Goal: Task Accomplishment & Management: Complete application form

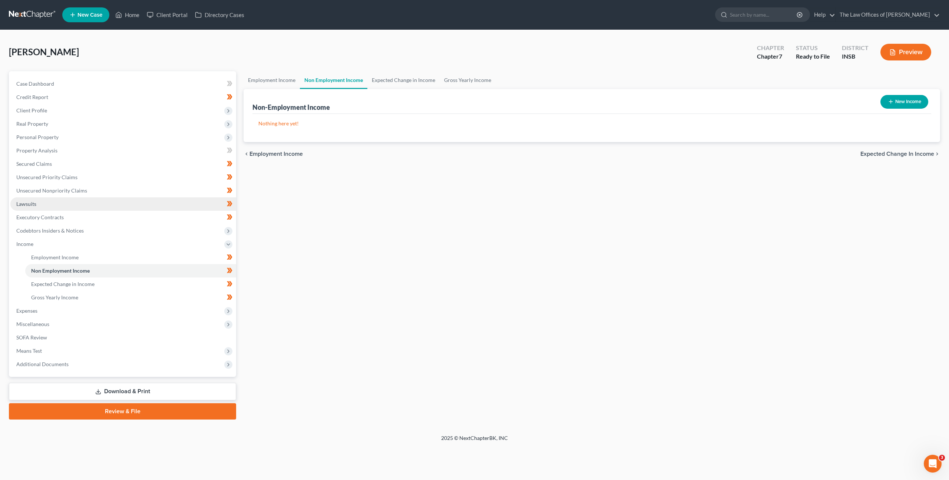
click at [110, 209] on link "Lawsuits" at bounding box center [123, 203] width 226 height 13
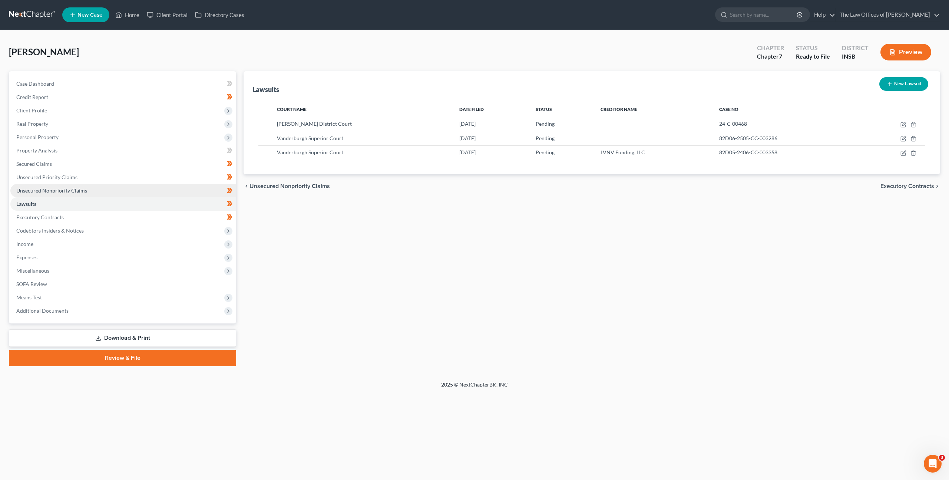
click at [146, 184] on link "Unsecured Nonpriority Claims" at bounding box center [123, 190] width 226 height 13
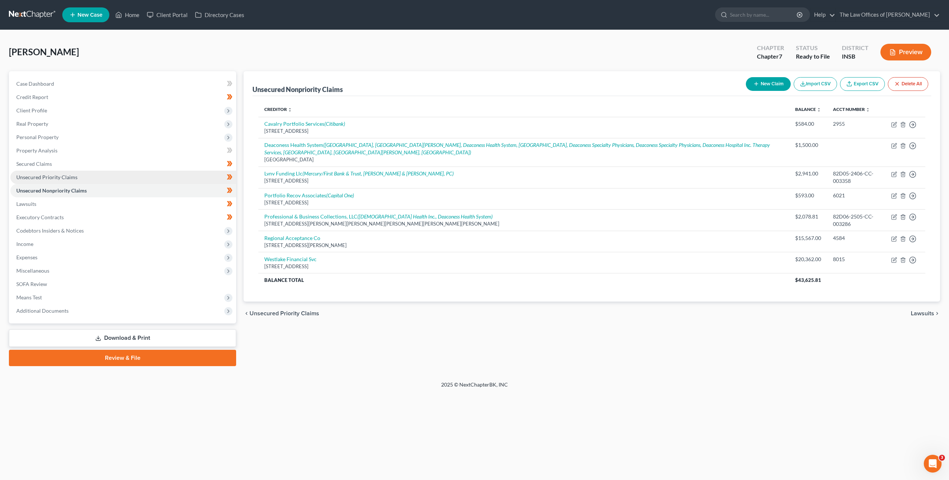
click at [152, 178] on link "Unsecured Priority Claims" at bounding box center [123, 177] width 226 height 13
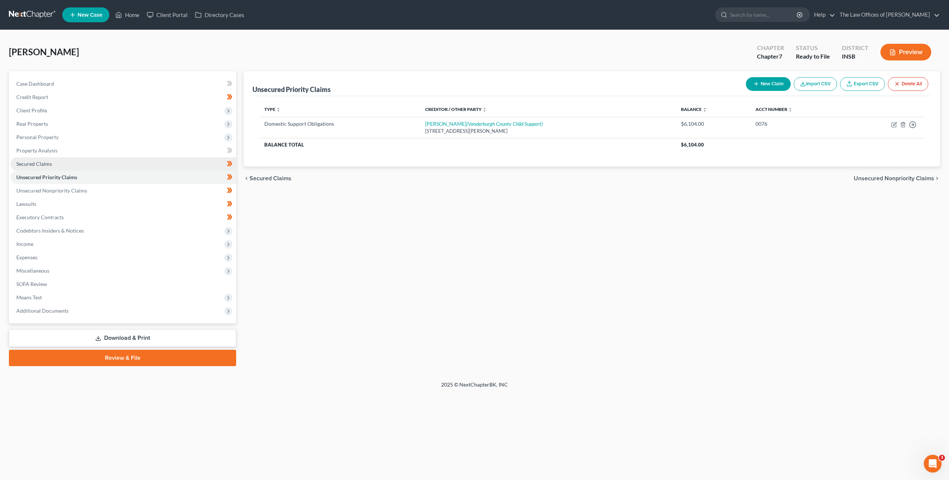
click at [158, 165] on link "Secured Claims" at bounding box center [123, 163] width 226 height 13
click at [152, 175] on link "Unsecured Priority Claims" at bounding box center [123, 177] width 226 height 13
click at [155, 191] on link "Unsecured Nonpriority Claims" at bounding box center [123, 190] width 226 height 13
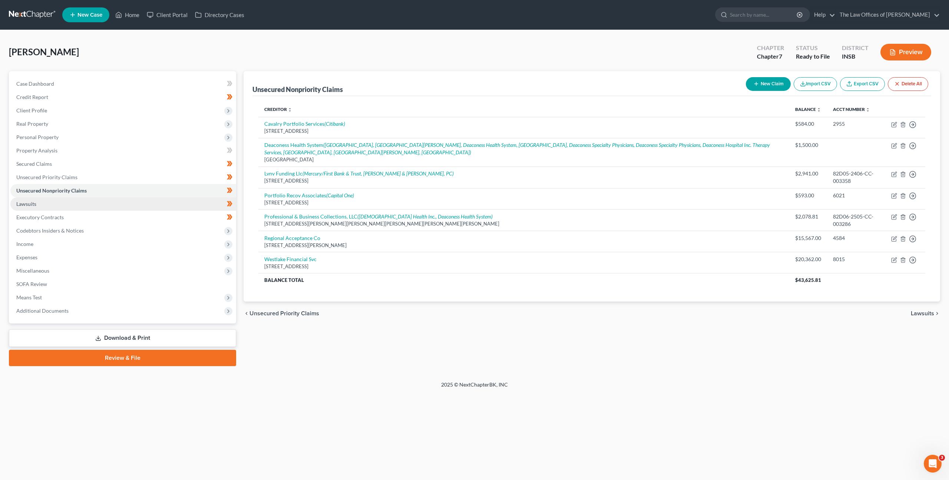
click at [150, 201] on link "Lawsuits" at bounding box center [123, 203] width 226 height 13
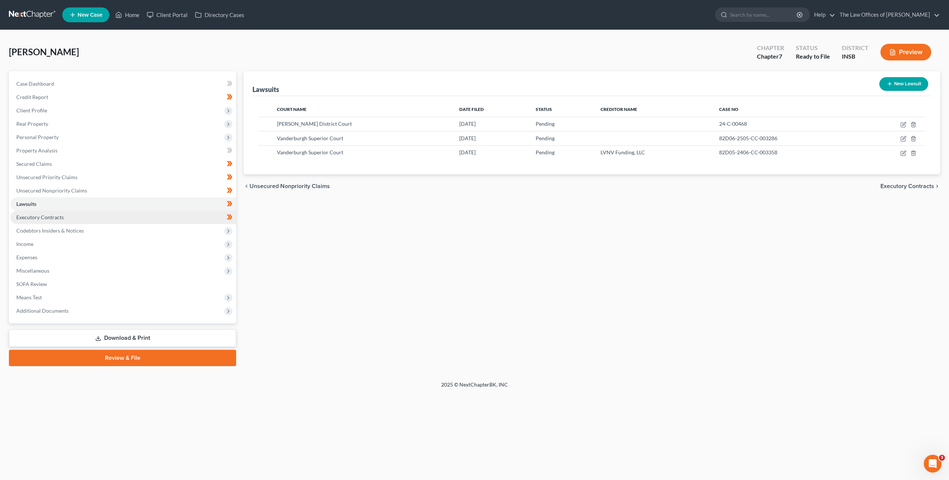
click at [149, 216] on link "Executory Contracts" at bounding box center [123, 217] width 226 height 13
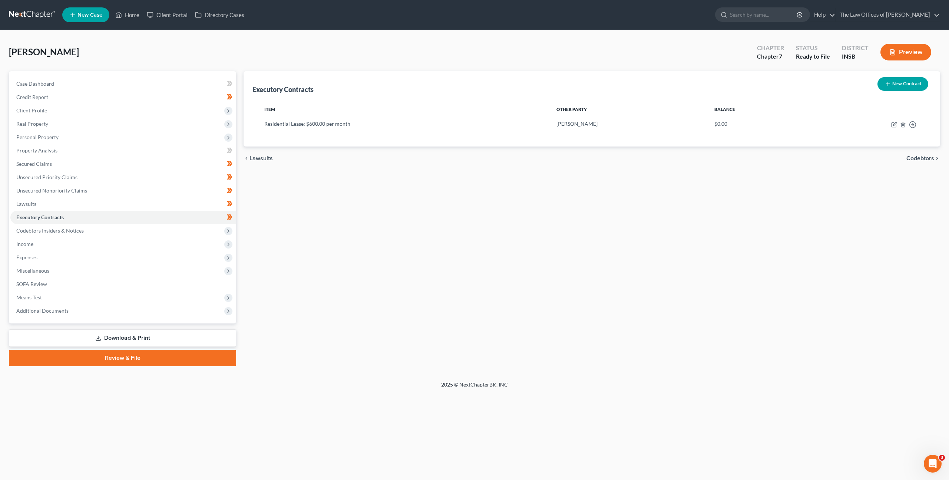
click at [151, 197] on li "Lawsuits" at bounding box center [123, 203] width 226 height 13
click at [152, 186] on link "Unsecured Nonpriority Claims" at bounding box center [123, 190] width 226 height 13
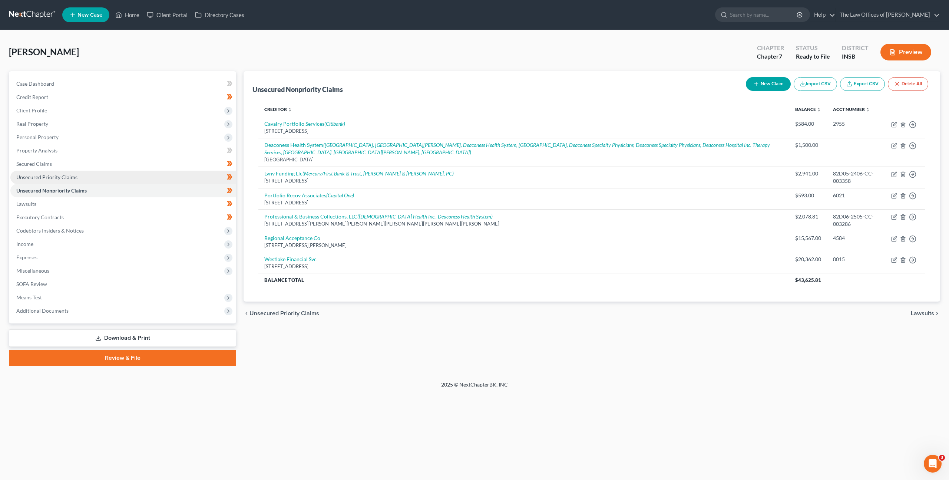
click at [155, 181] on link "Unsecured Priority Claims" at bounding box center [123, 177] width 226 height 13
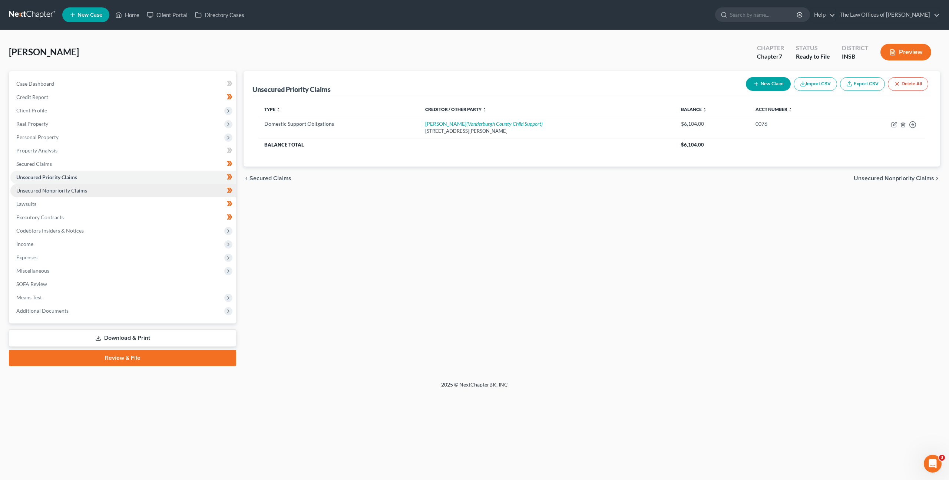
click at [166, 186] on link "Unsecured Nonpriority Claims" at bounding box center [123, 190] width 226 height 13
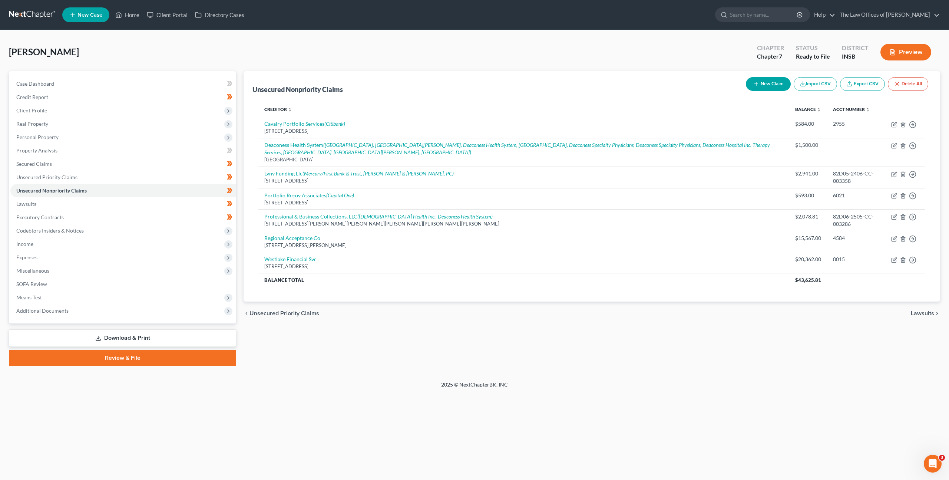
click at [23, 16] on link at bounding box center [32, 14] width 47 height 13
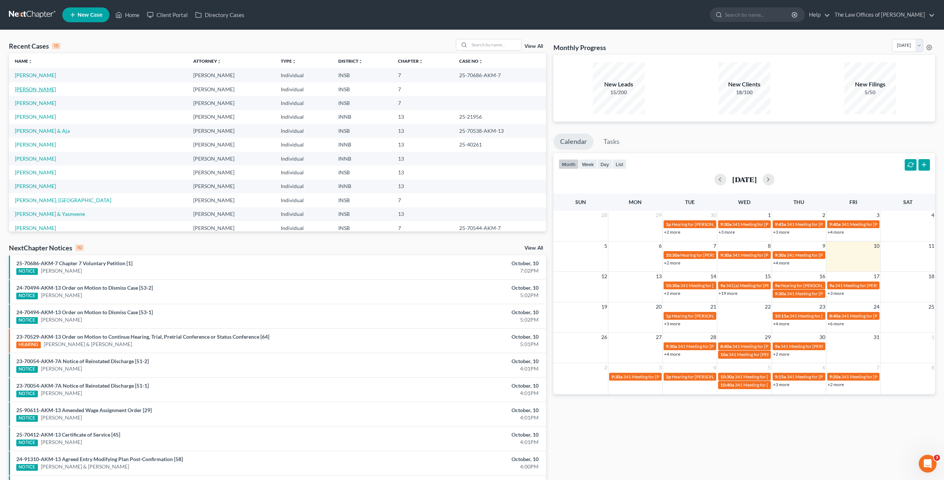
click at [38, 89] on link "[PERSON_NAME]" at bounding box center [35, 89] width 41 height 6
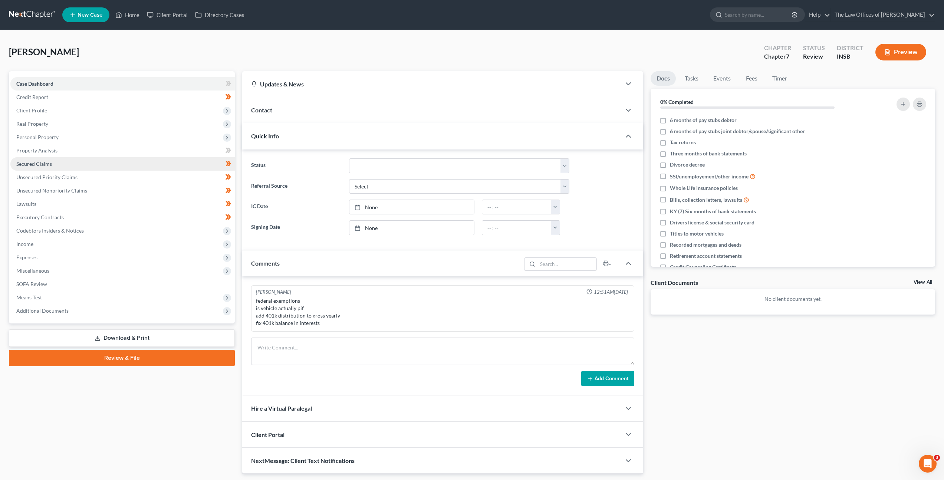
drag, startPoint x: 134, startPoint y: 167, endPoint x: 237, endPoint y: 159, distance: 103.7
click at [134, 167] on link "Secured Claims" at bounding box center [122, 163] width 224 height 13
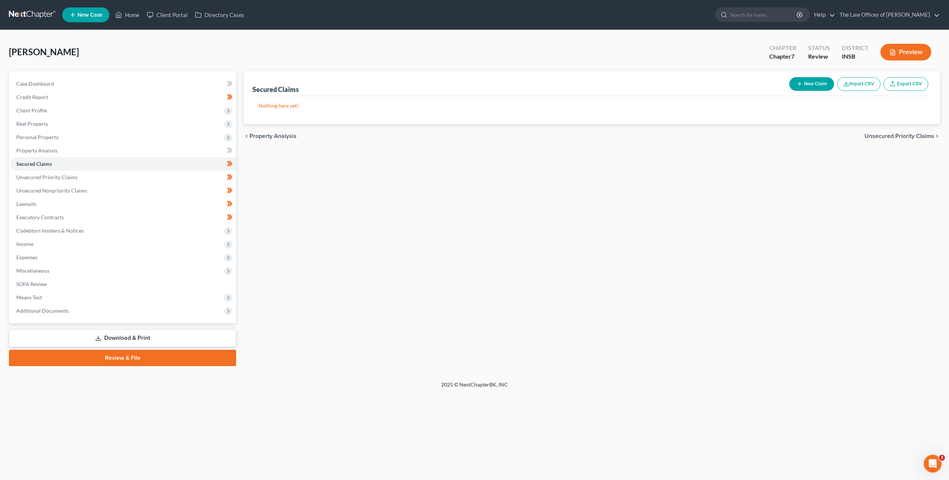
click at [801, 84] on icon "button" at bounding box center [800, 84] width 6 height 6
select select "0"
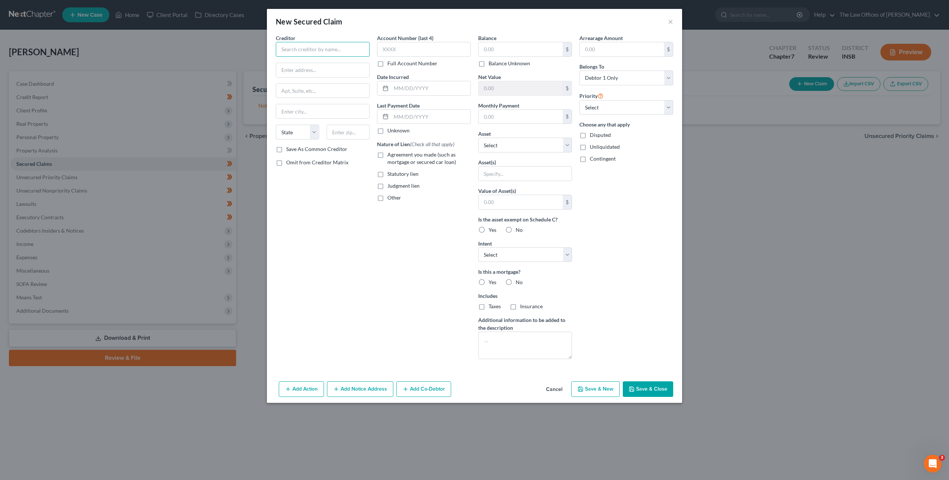
click at [289, 56] on input "text" at bounding box center [323, 49] width 94 height 15
type input "[PERSON_NAME]"
drag, startPoint x: 416, startPoint y: 45, endPoint x: 458, endPoint y: 52, distance: 42.2
click at [416, 45] on input "text" at bounding box center [424, 49] width 94 height 15
click at [407, 53] on input "text" at bounding box center [424, 49] width 94 height 15
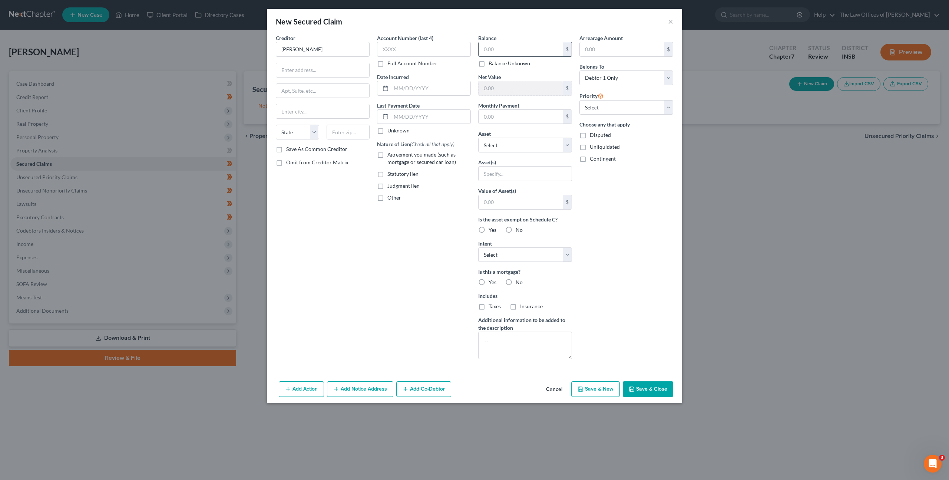
click at [495, 49] on input "text" at bounding box center [521, 49] width 84 height 14
type input "900"
click at [314, 63] on div at bounding box center [323, 70] width 94 height 15
drag, startPoint x: 312, startPoint y: 69, endPoint x: 323, endPoint y: 73, distance: 11.4
click at [312, 69] on input "text" at bounding box center [322, 70] width 93 height 14
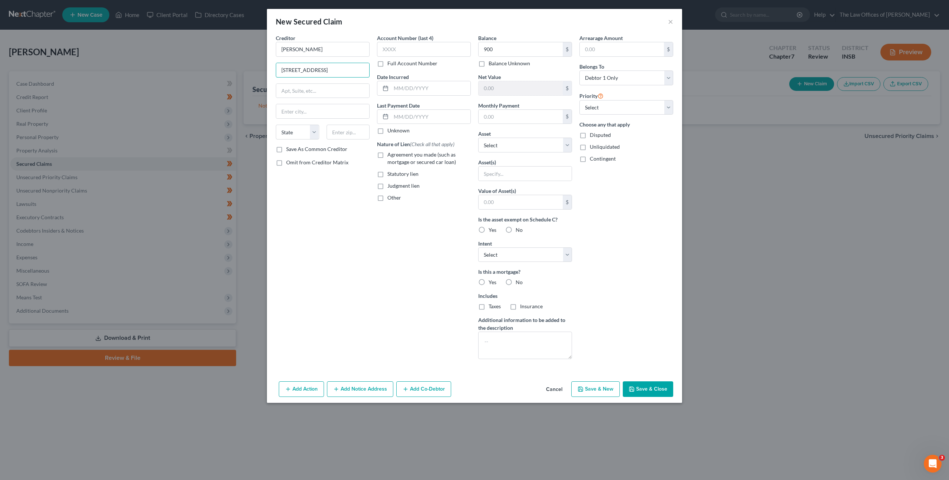
drag, startPoint x: 320, startPoint y: 75, endPoint x: 224, endPoint y: 70, distance: 95.8
click at [193, 48] on div "New Secured Claim × Creditor * [PERSON_NAME] [GEOGRAPHIC_DATA][US_STATE] CA CO …" at bounding box center [474, 240] width 949 height 480
click at [303, 70] on input "[STREET_ADDRESS]" at bounding box center [322, 70] width 93 height 14
type input "[STREET_ADDRESS]"
click at [322, 85] on input "text" at bounding box center [322, 91] width 93 height 14
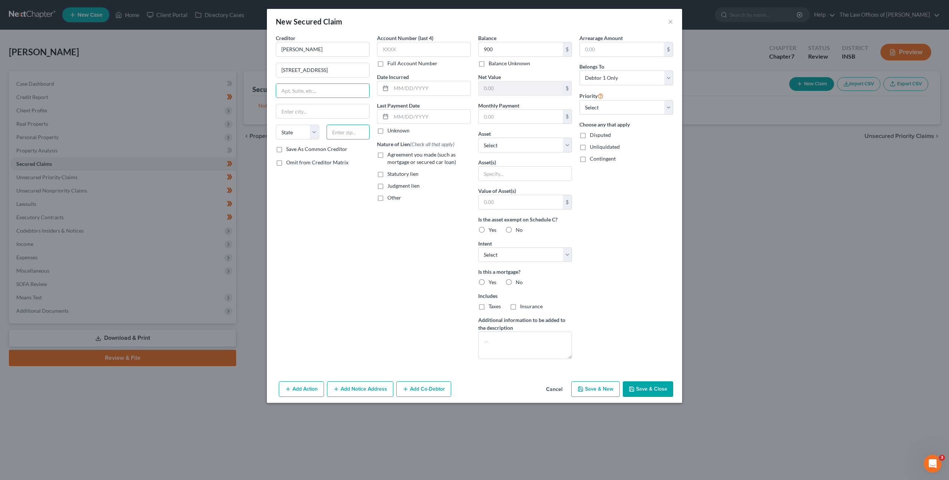
click at [337, 128] on input "text" at bounding box center [348, 132] width 43 height 15
type input "47714"
click at [381, 239] on div "Account Number (last 4) Full Account Number Date Incurred Last Payment Date Unk…" at bounding box center [423, 199] width 101 height 331
type input "[GEOGRAPHIC_DATA]"
select select "15"
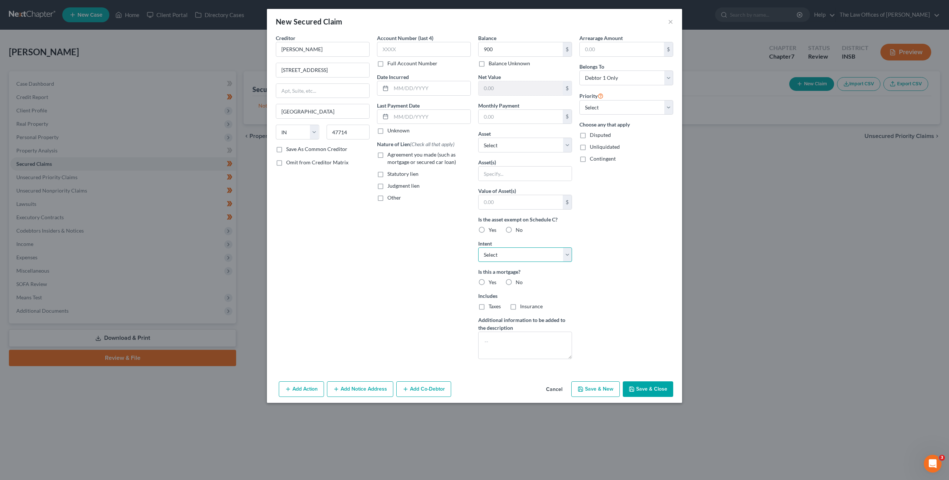
click at [506, 252] on select "Select Surrender Redeem Reaffirm Avoid Other" at bounding box center [525, 254] width 94 height 15
select select "2"
click at [478, 247] on select "Select Surrender Redeem Reaffirm Avoid Other" at bounding box center [525, 254] width 94 height 15
click at [418, 264] on div "Account Number (last 4) Full Account Number Date Incurred Last Payment Date Unk…" at bounding box center [423, 199] width 101 height 331
click at [516, 282] on label "No" at bounding box center [519, 281] width 7 height 7
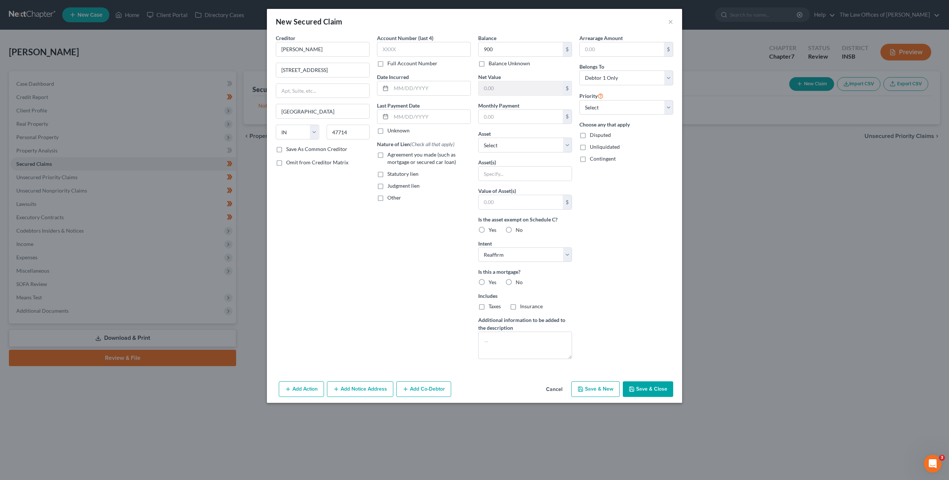
click at [519, 282] on input "No" at bounding box center [521, 280] width 5 height 5
radio input "true"
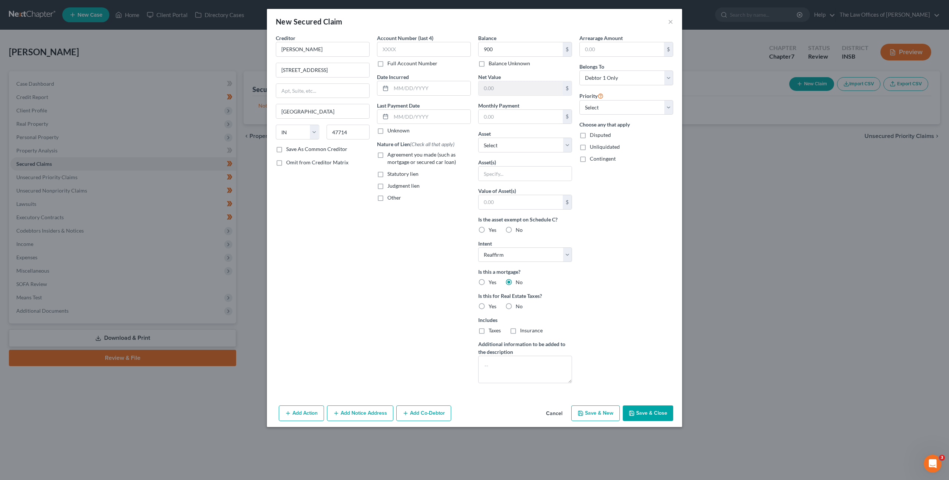
click at [387, 155] on label "Agreement you made (such as mortgage or secured car loan)" at bounding box center [428, 158] width 83 height 15
click at [390, 155] on input "Agreement you made (such as mortgage or secured car loan)" at bounding box center [392, 153] width 5 height 5
checkbox input "true"
click at [417, 289] on div "Account Number (last 4) Full Account Number Date Incurred Last Payment Date Unk…" at bounding box center [423, 211] width 101 height 355
click at [516, 309] on label "No" at bounding box center [519, 306] width 7 height 7
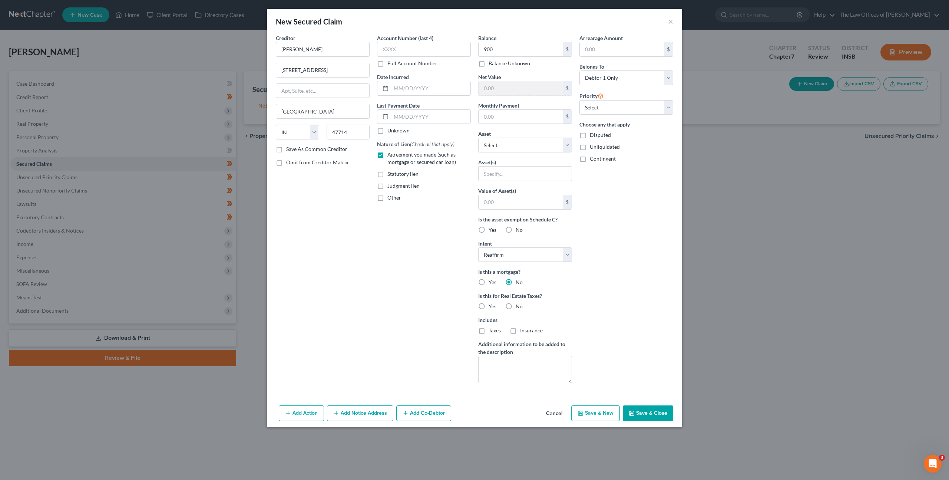
click at [519, 307] on input "No" at bounding box center [521, 305] width 5 height 5
radio input "true"
click at [625, 307] on div "Arrearage Amount $ Belongs To * Select Debtor 1 Only Debtor 2 Only Debtor 1 And…" at bounding box center [626, 211] width 101 height 355
click at [506, 167] on input "text" at bounding box center [525, 173] width 93 height 14
click at [513, 141] on select "Select Other Multiple Assets $100,000.00 Term Life Insurance Policy Through Fid…" at bounding box center [525, 145] width 94 height 15
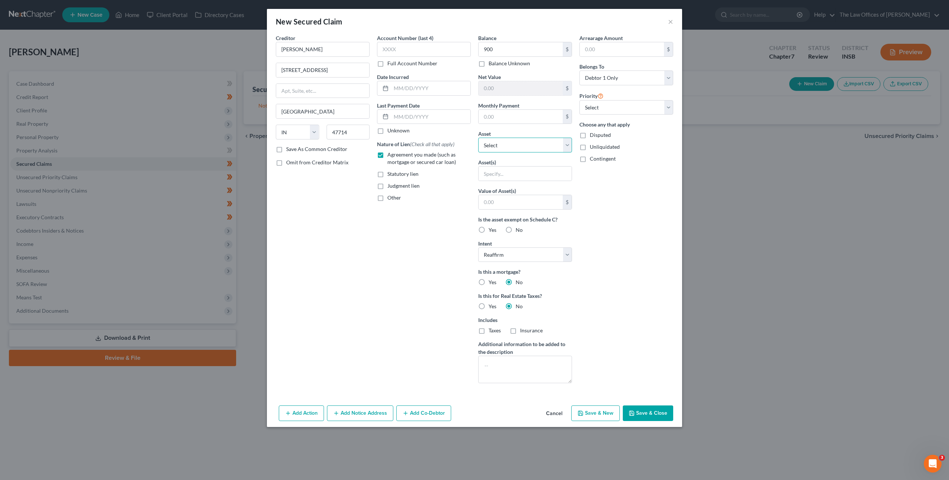
select select "6"
click at [478, 138] on select "Select Other Multiple Assets $100,000.00 Term Life Insurance Policy Through Fid…" at bounding box center [525, 145] width 94 height 15
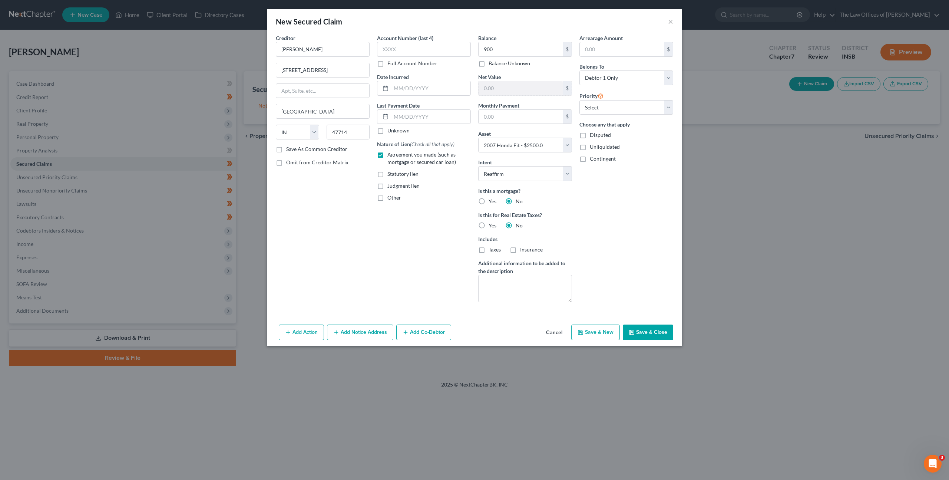
click at [641, 330] on button "Save & Close" at bounding box center [648, 332] width 50 height 16
select select
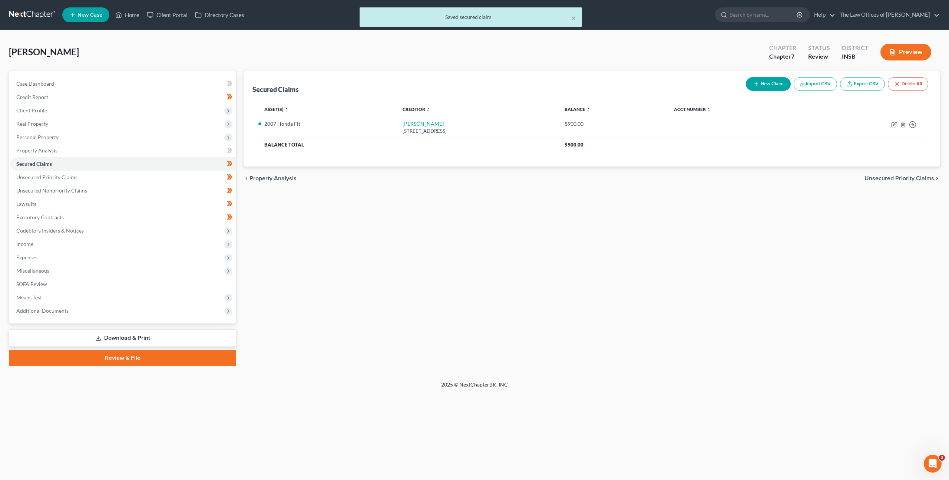
click at [481, 264] on div "Secured Claims New Claim Import CSV Export CSV Delete All Asset(s) expand_more …" at bounding box center [592, 218] width 704 height 295
click at [96, 132] on span "Personal Property" at bounding box center [123, 137] width 226 height 13
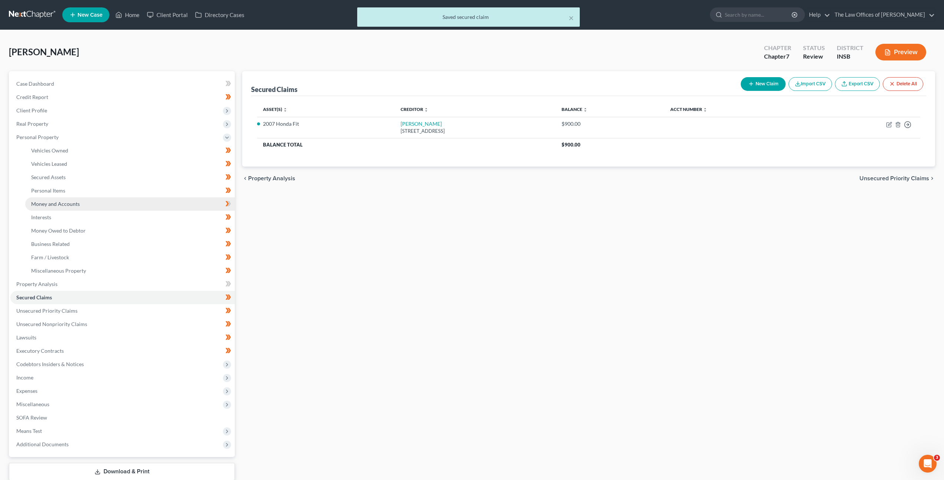
click at [94, 199] on link "Money and Accounts" at bounding box center [129, 203] width 209 height 13
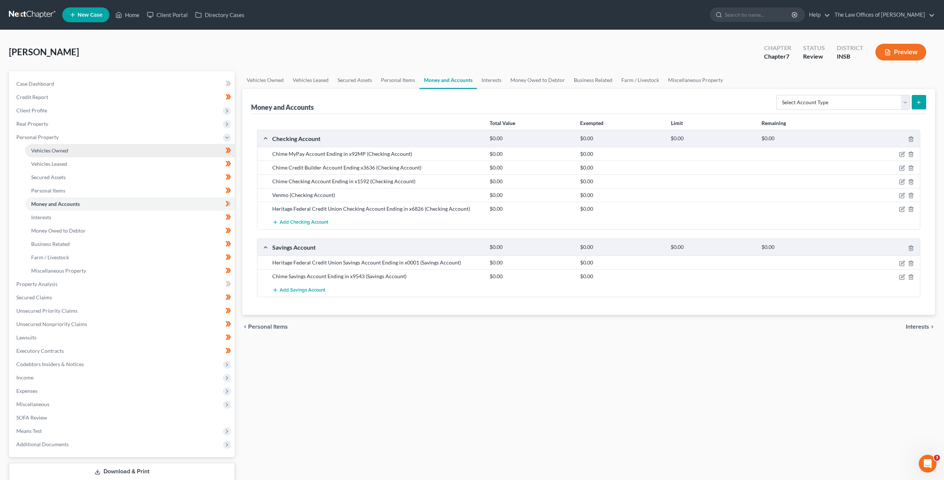
click at [69, 150] on link "Vehicles Owned" at bounding box center [129, 150] width 209 height 13
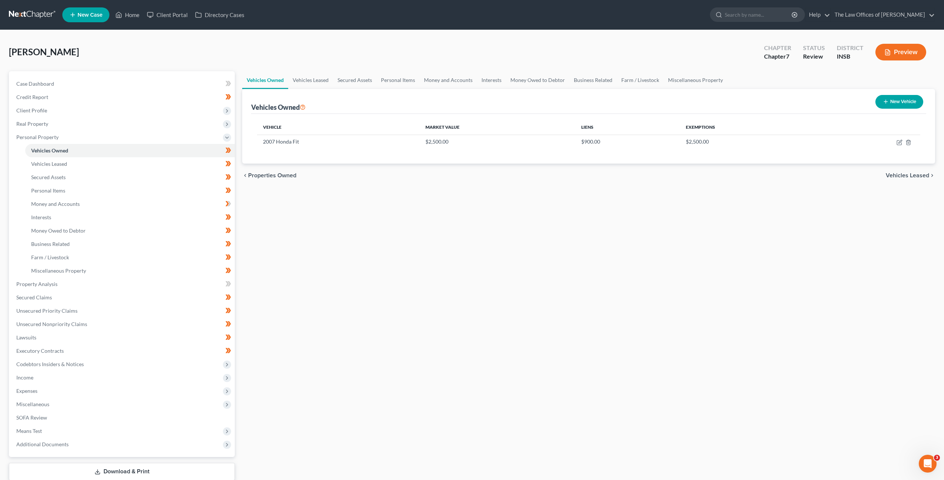
click at [410, 214] on div "Vehicles Owned Vehicles Leased Secured Assets Personal Items Money and Accounts…" at bounding box center [588, 285] width 700 height 428
click at [899, 142] on icon "button" at bounding box center [899, 141] width 3 height 3
select select "0"
select select "19"
select select "3"
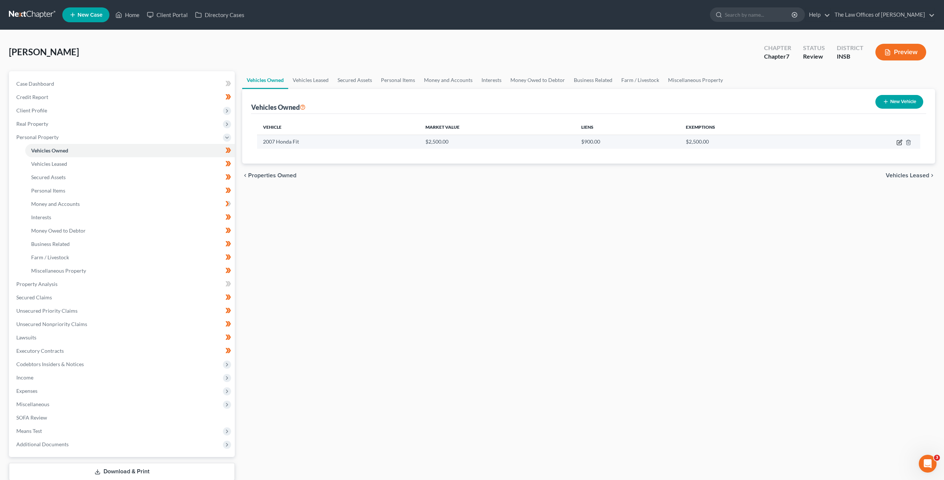
select select "0"
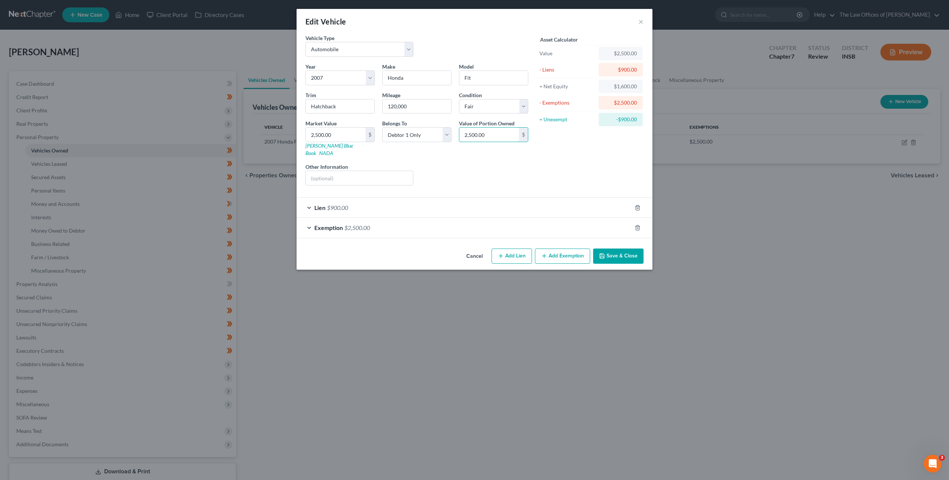
drag, startPoint x: 456, startPoint y: 133, endPoint x: 463, endPoint y: 148, distance: 16.9
click at [453, 138] on div "Year Select 2026 2025 2024 2023 2022 2021 2020 2019 2018 2017 2016 2015 2014 20…" at bounding box center [417, 127] width 230 height 129
click at [638, 225] on icon "button" at bounding box center [638, 228] width 6 height 6
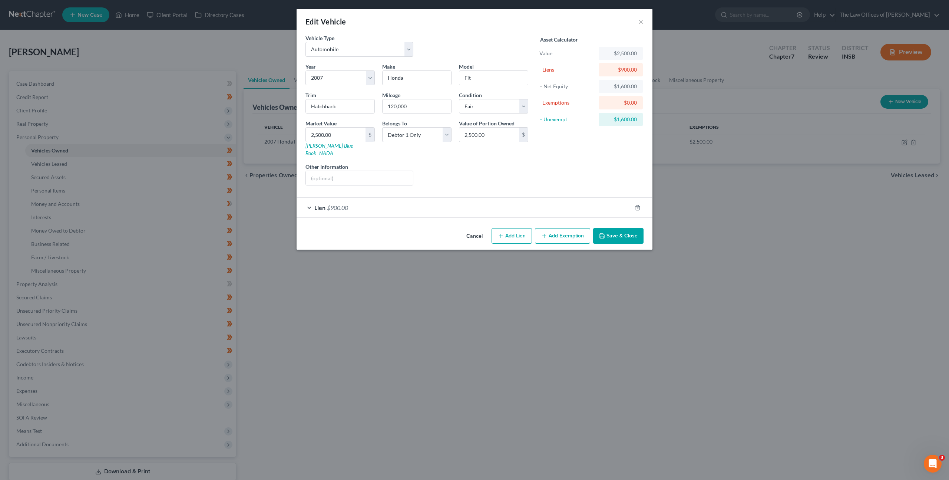
click at [550, 229] on button "Add Exemption" at bounding box center [562, 236] width 55 height 16
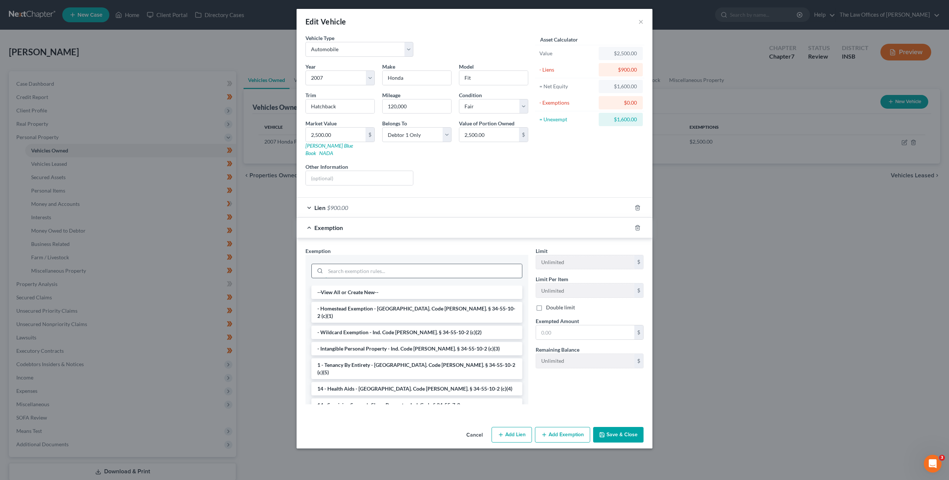
drag, startPoint x: 443, startPoint y: 270, endPoint x: 440, endPoint y: 261, distance: 9.4
click at [443, 267] on input "search" at bounding box center [424, 271] width 196 height 14
click at [404, 326] on li "- Wildcard Exemption - Ind. Code [PERSON_NAME]. § 34-55-10-2 (c)(2)" at bounding box center [416, 332] width 211 height 13
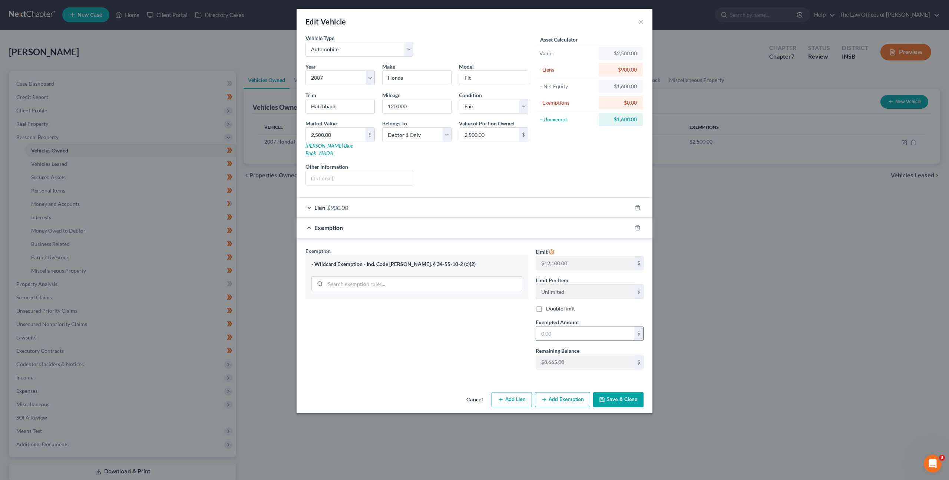
click at [549, 326] on input "text" at bounding box center [585, 333] width 98 height 14
type input "1,600"
click at [482, 317] on div "Exemption Set must be selected for CA. Exemption * - Wildcard Exemption - Ind. …" at bounding box center [417, 311] width 230 height 128
click at [614, 392] on button "Save & Close" at bounding box center [618, 400] width 50 height 16
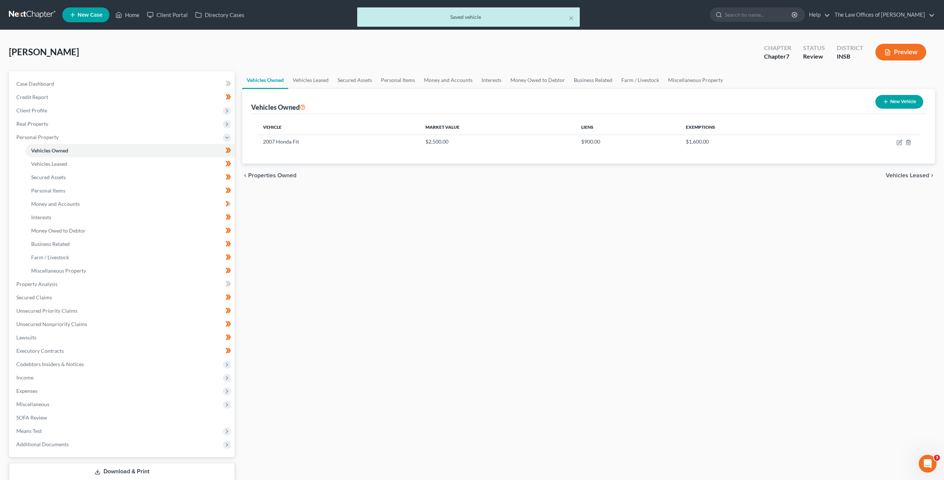
click at [403, 255] on div "Vehicles Owned Vehicles Leased Secured Assets Personal Items Money and Accounts…" at bounding box center [588, 285] width 700 height 428
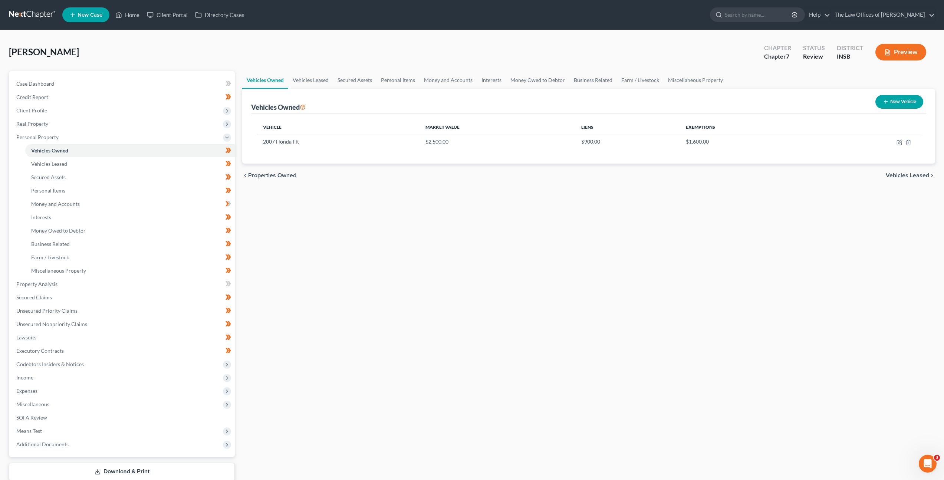
click at [337, 226] on div "Vehicles Owned Vehicles Leased Secured Assets Personal Items Money and Accounts…" at bounding box center [588, 285] width 700 height 428
click at [184, 204] on link "Money and Accounts" at bounding box center [129, 203] width 209 height 13
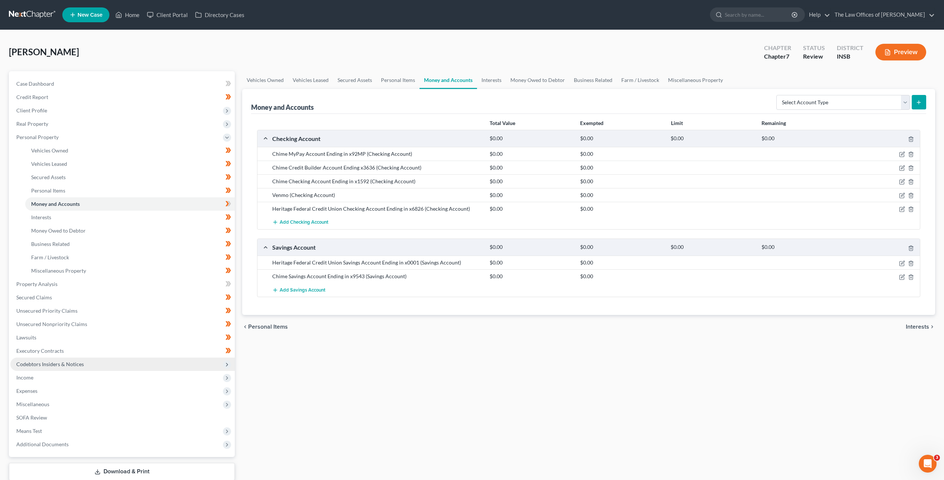
click at [116, 359] on span "Codebtors Insiders & Notices" at bounding box center [122, 363] width 224 height 13
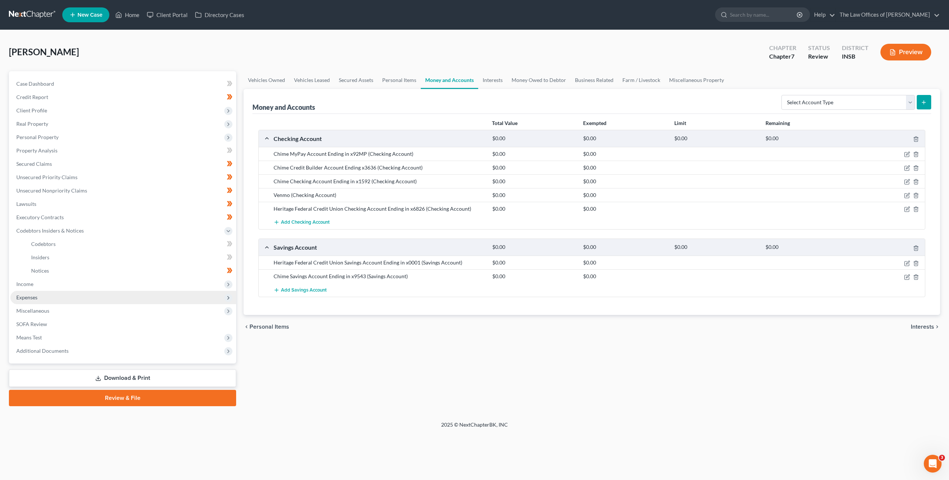
click at [78, 292] on span "Expenses" at bounding box center [123, 297] width 226 height 13
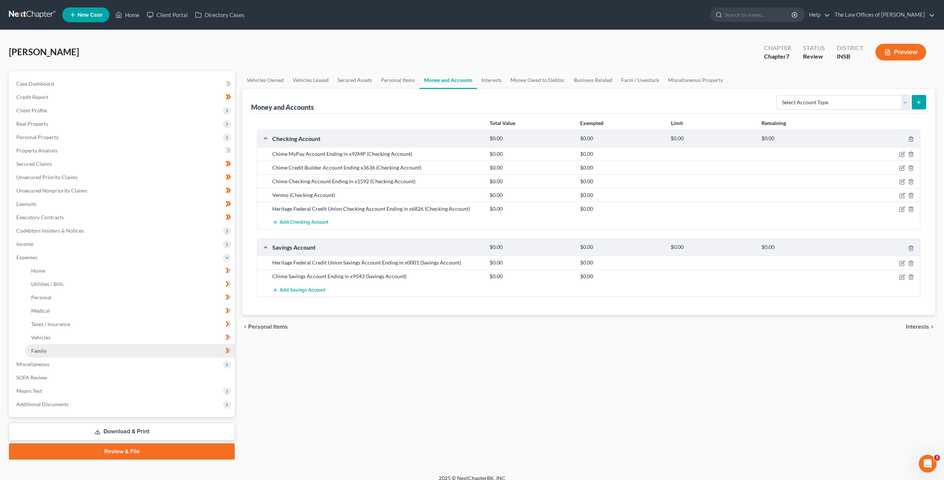
click at [90, 350] on link "Family" at bounding box center [129, 350] width 209 height 13
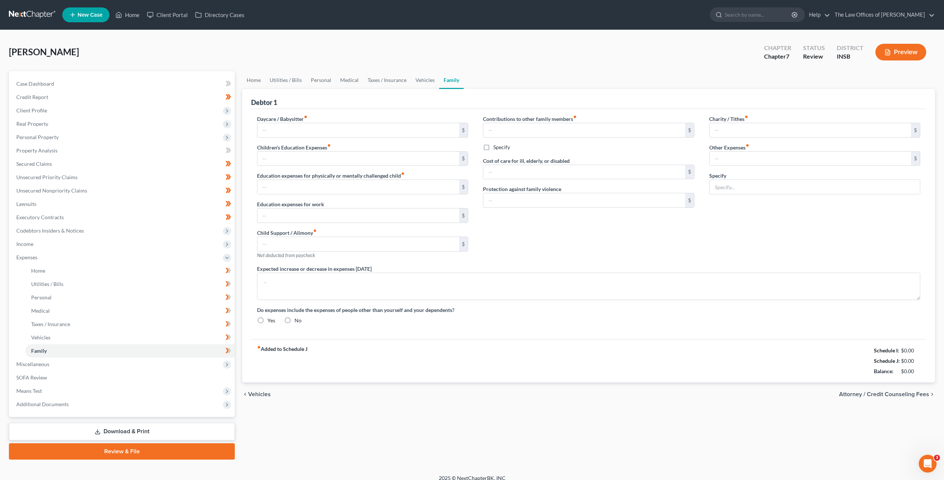
type input "0.00"
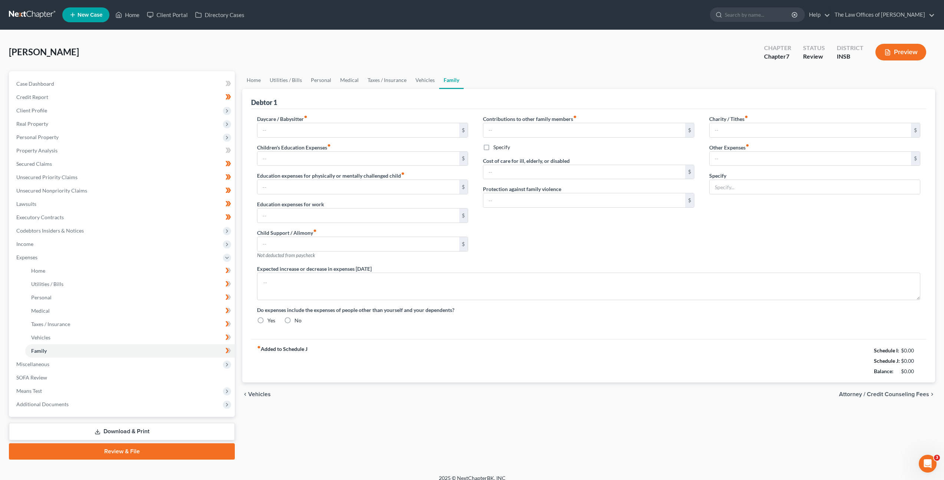
type input "0.00"
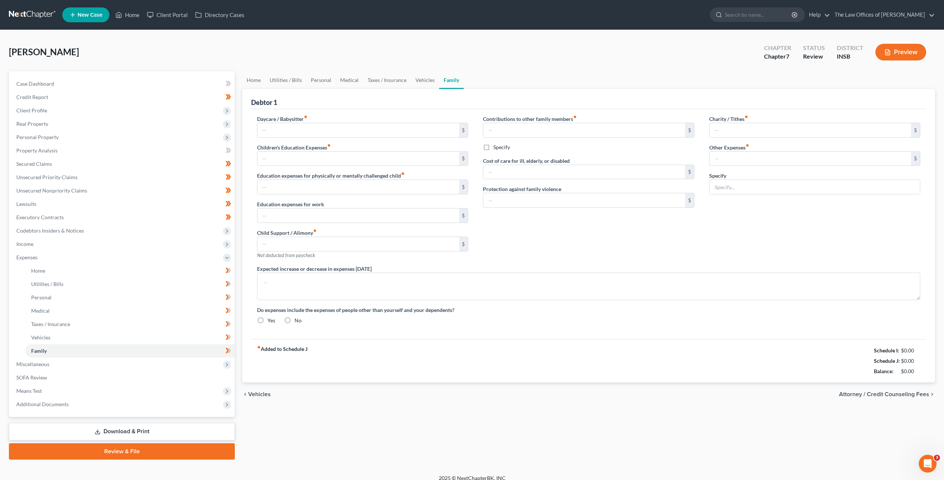
type textarea "Debtor has increased medical expenses due to a medical condition. Subject to [P…"
radio input "true"
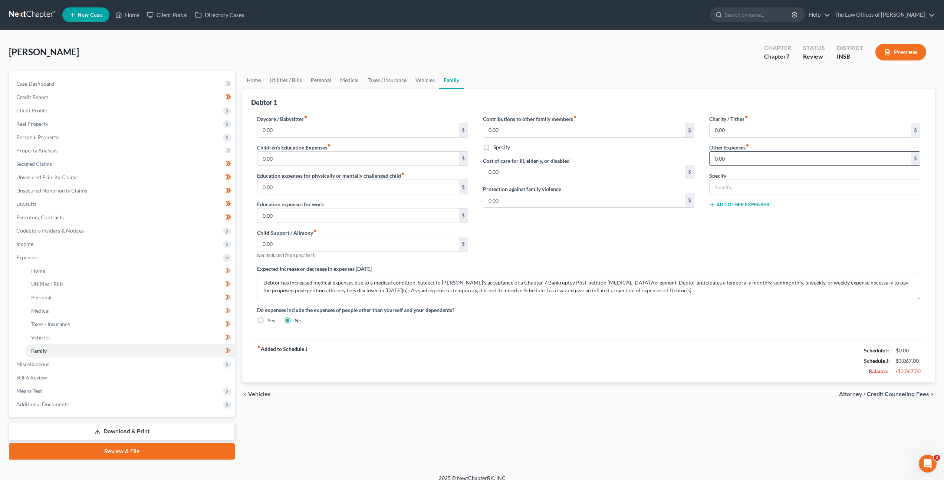
click at [745, 155] on input "0.00" at bounding box center [809, 159] width 201 height 14
click at [428, 79] on link "Vehicles" at bounding box center [425, 80] width 28 height 18
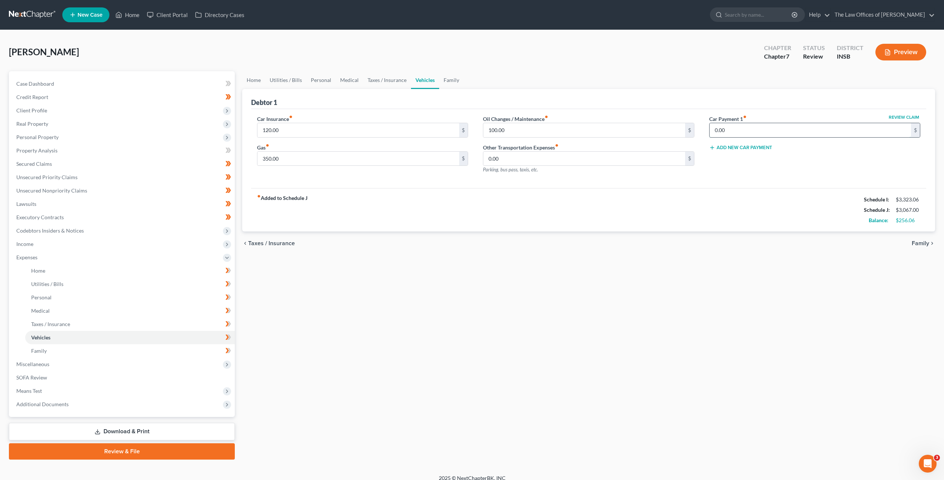
click at [767, 134] on input "0.00" at bounding box center [809, 130] width 201 height 14
type input "200"
drag, startPoint x: 770, startPoint y: 211, endPoint x: 776, endPoint y: 206, distance: 6.8
click at [772, 209] on div "fiber_manual_record Added to Schedule J Schedule I: $3,323.06 Schedule J: $3,26…" at bounding box center [588, 209] width 675 height 43
click at [104, 109] on span "Client Profile" at bounding box center [122, 110] width 224 height 13
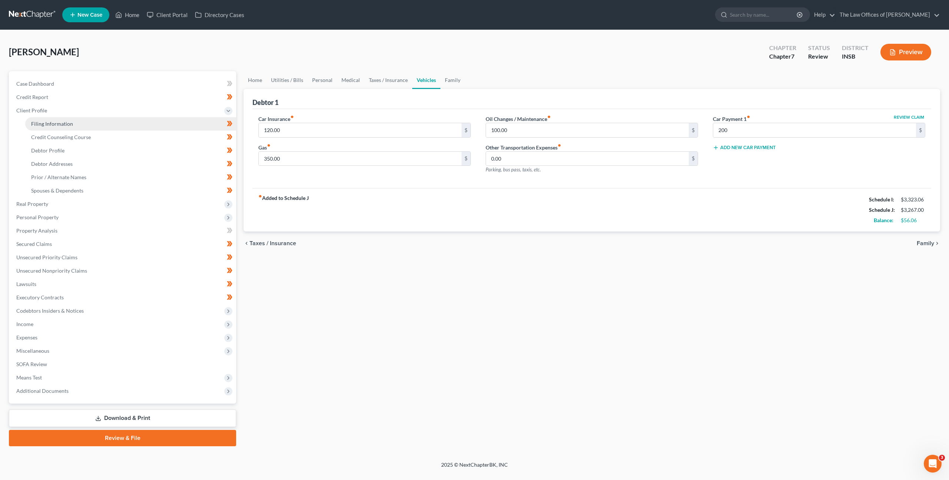
click at [110, 123] on link "Filing Information" at bounding box center [130, 123] width 211 height 13
select select "1"
select select "0"
select select "15"
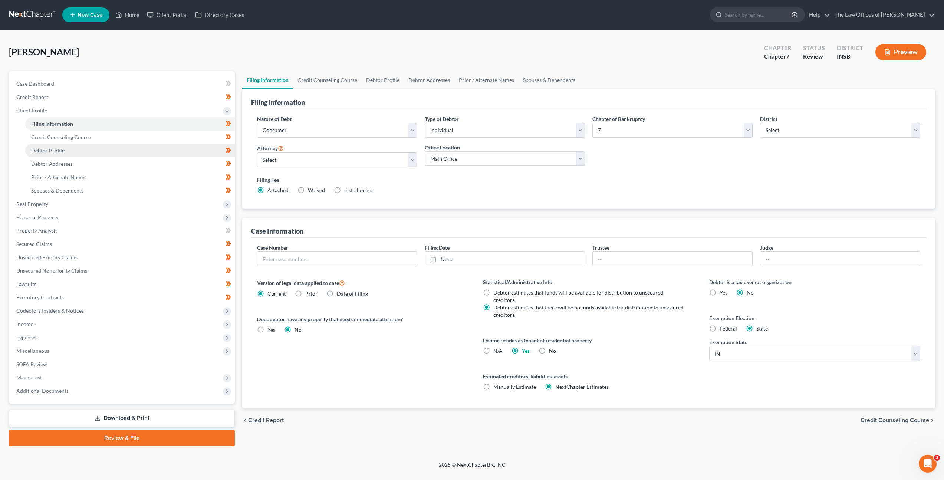
click at [108, 150] on link "Debtor Profile" at bounding box center [129, 150] width 209 height 13
select select "2"
select select "0"
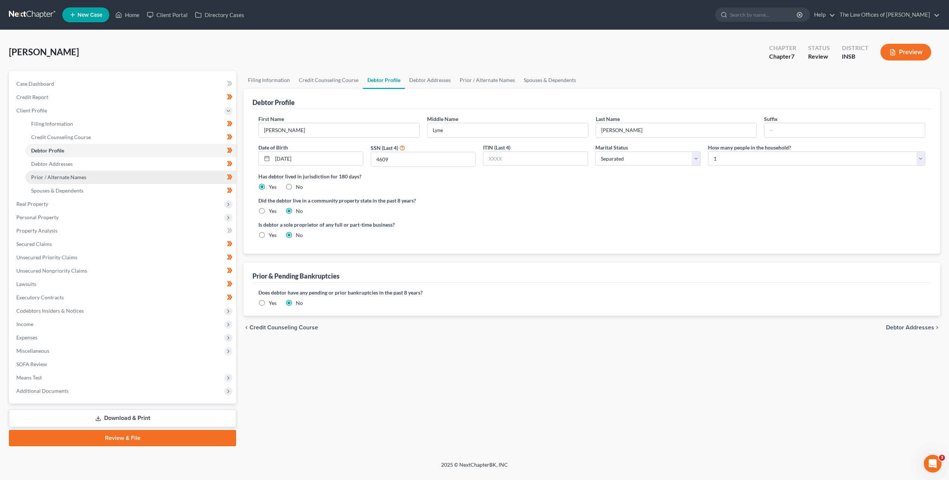
click at [82, 174] on span "Prior / Alternate Names" at bounding box center [58, 177] width 55 height 6
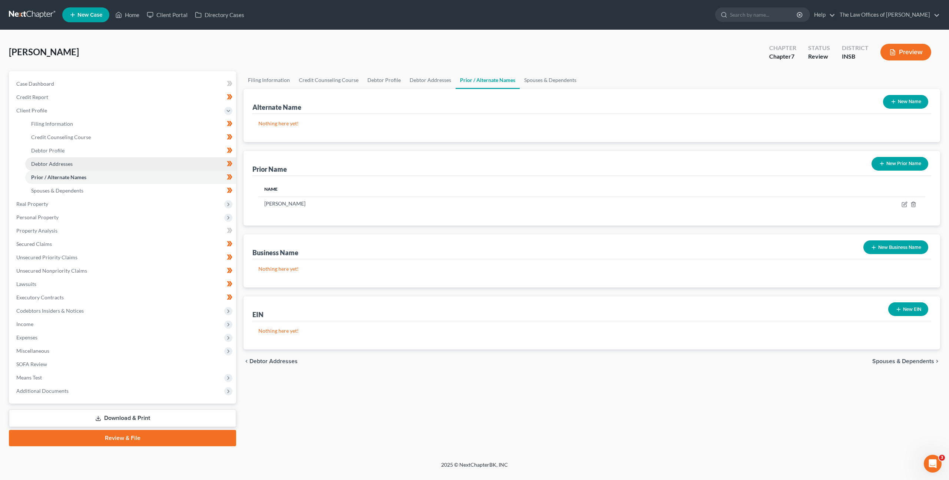
click at [88, 161] on link "Debtor Addresses" at bounding box center [130, 163] width 211 height 13
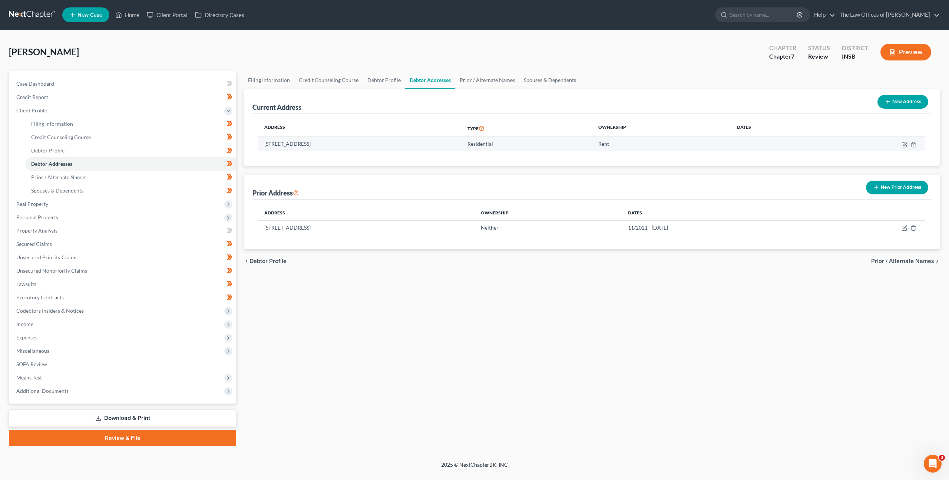
drag, startPoint x: 329, startPoint y: 144, endPoint x: 258, endPoint y: 144, distance: 70.8
click at [258, 144] on td "[STREET_ADDRESS]" at bounding box center [359, 144] width 203 height 14
copy td "[STREET_ADDRESS]"
click at [380, 274] on div "Filing Information Credit Counseling Course Debtor Profile Debtor Addresses Pri…" at bounding box center [592, 258] width 704 height 375
drag, startPoint x: 380, startPoint y: 274, endPoint x: 253, endPoint y: 239, distance: 131.0
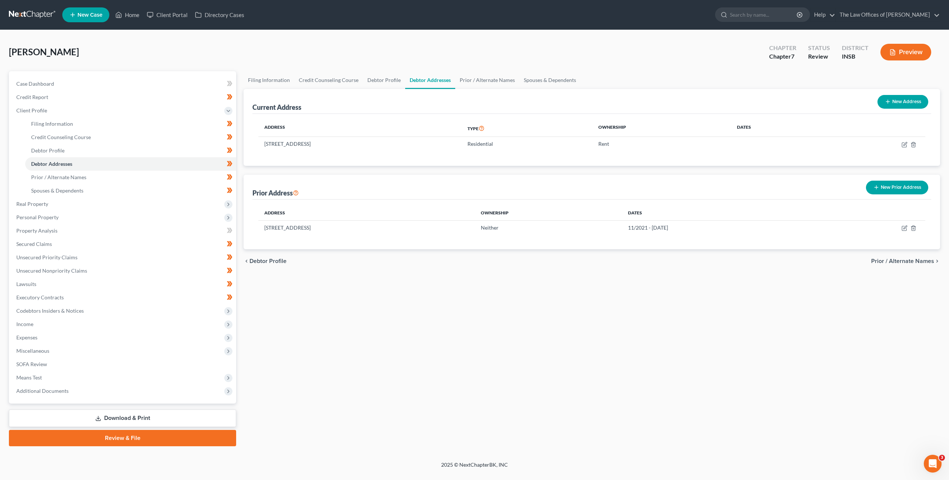
click at [380, 274] on div "Filing Information Credit Counseling Course Debtor Profile Debtor Addresses Pri…" at bounding box center [592, 258] width 704 height 375
click at [144, 176] on link "Prior / Alternate Names" at bounding box center [130, 177] width 211 height 13
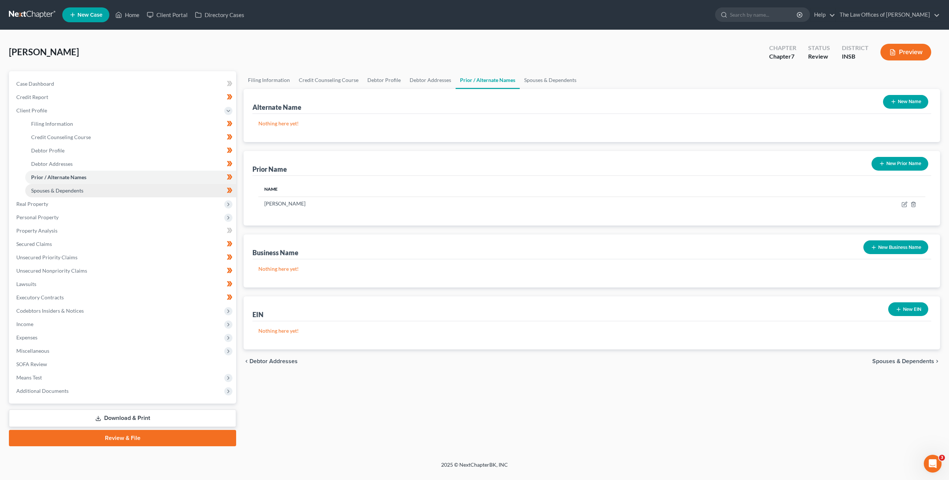
click at [133, 194] on link "Spouses & Dependents" at bounding box center [130, 190] width 211 height 13
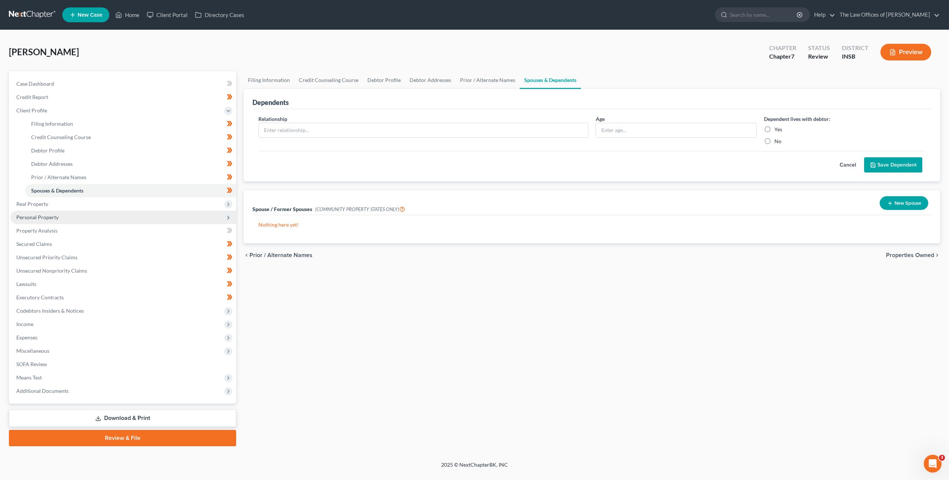
click at [127, 217] on span "Personal Property" at bounding box center [123, 217] width 226 height 13
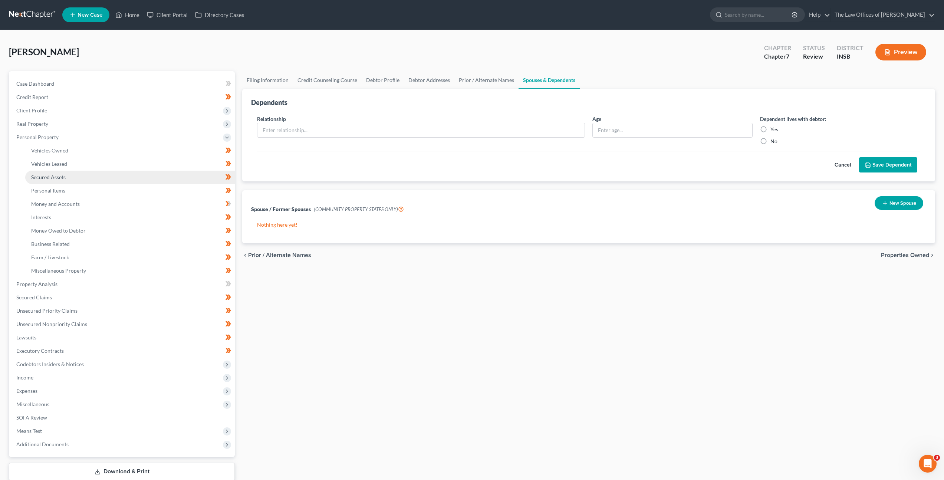
click at [120, 180] on link "Secured Assets" at bounding box center [129, 177] width 209 height 13
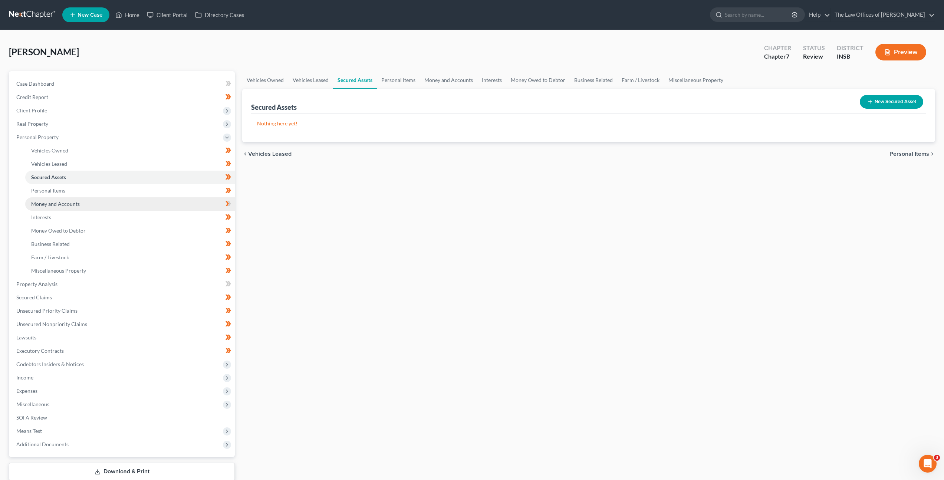
click at [109, 202] on link "Money and Accounts" at bounding box center [129, 203] width 209 height 13
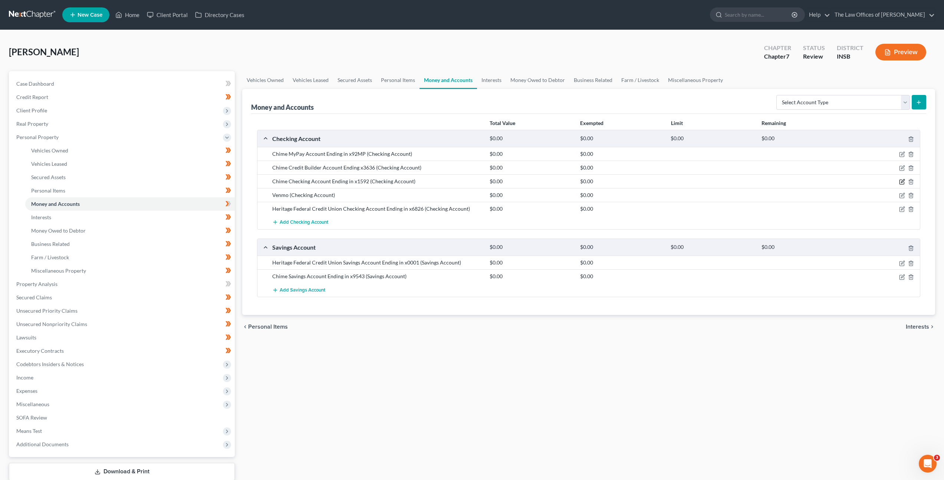
click at [900, 182] on icon "button" at bounding box center [902, 182] width 6 height 6
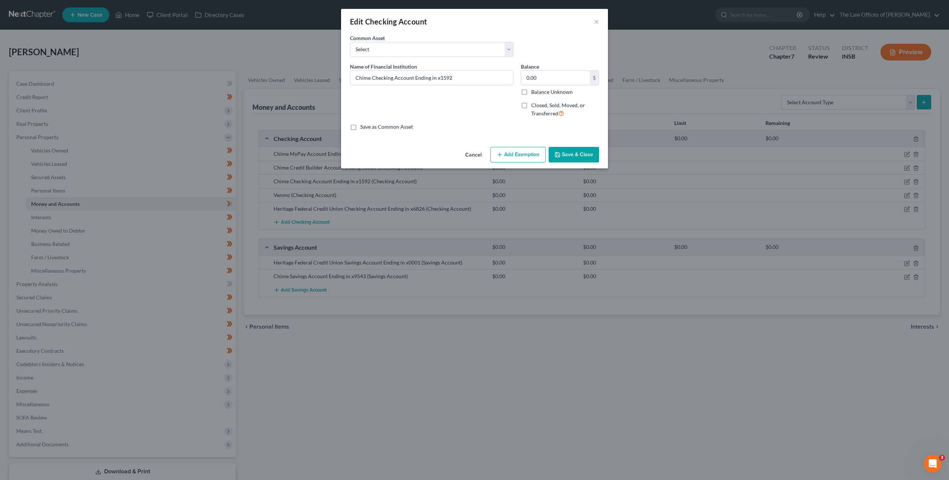
drag, startPoint x: 505, startPoint y: 290, endPoint x: 505, endPoint y: 284, distance: 6.3
click at [505, 290] on div "Edit Checking Account × An exemption set must first be selected from the Filing…" at bounding box center [474, 240] width 949 height 480
drag, startPoint x: 507, startPoint y: 270, endPoint x: 524, endPoint y: 263, distance: 18.6
click at [507, 270] on div "Edit Checking Account × An exemption set must first be selected from the Filing…" at bounding box center [474, 240] width 949 height 480
click at [478, 156] on button "Cancel" at bounding box center [473, 155] width 28 height 15
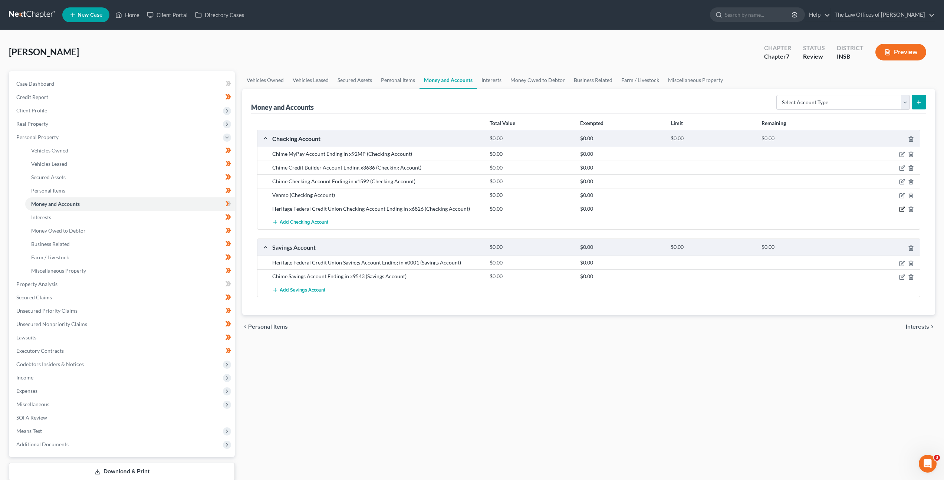
click at [899, 208] on icon "button" at bounding box center [901, 209] width 4 height 4
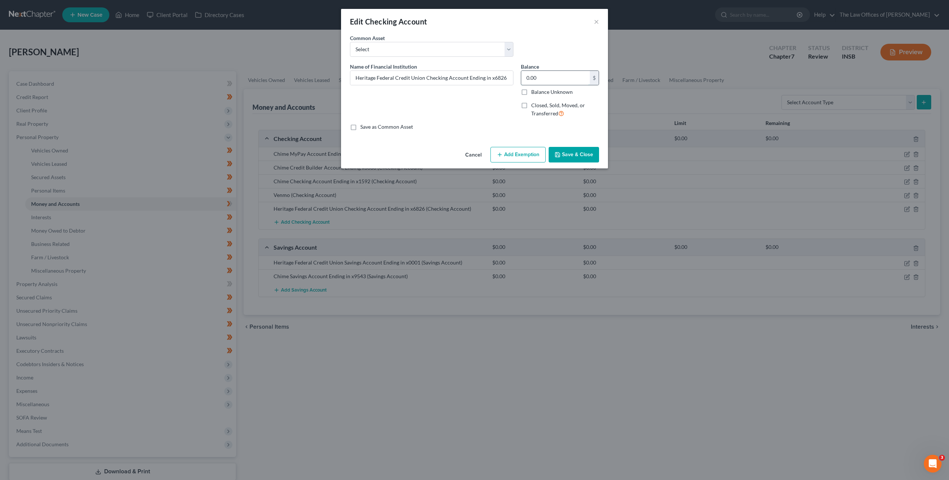
drag, startPoint x: 544, startPoint y: 78, endPoint x: 551, endPoint y: 80, distance: 7.6
click at [544, 78] on input "0.00" at bounding box center [555, 78] width 69 height 14
type input "447.13"
click at [498, 147] on button "Add Exemption" at bounding box center [518, 155] width 55 height 16
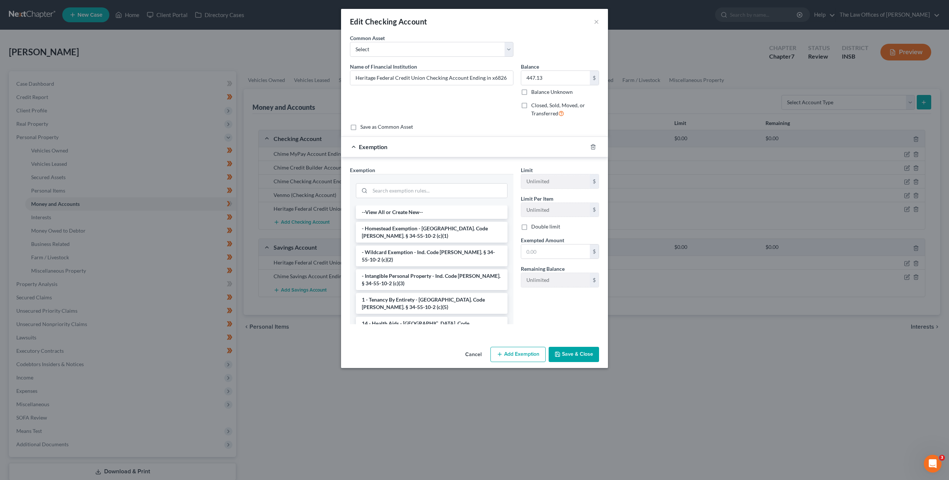
click at [418, 182] on div at bounding box center [432, 189] width 152 height 19
click at [410, 190] on input "search" at bounding box center [438, 191] width 137 height 14
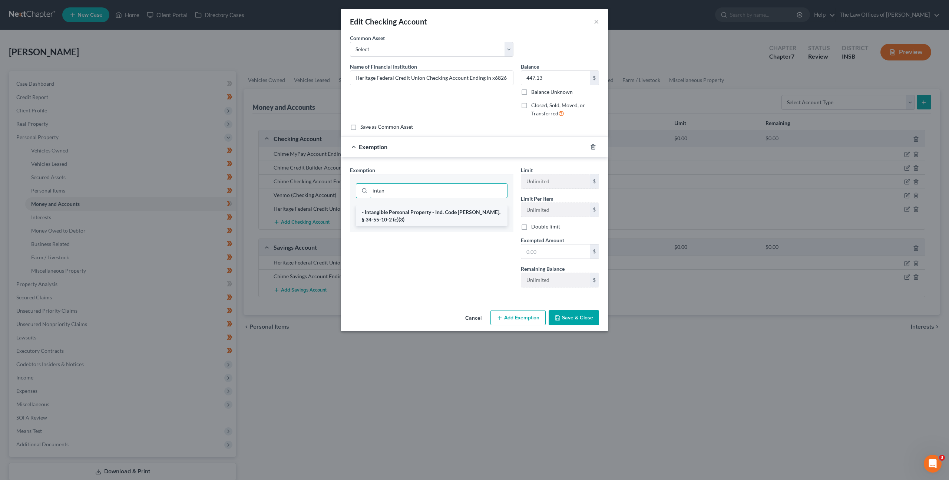
type input "intan"
drag, startPoint x: 386, startPoint y: 218, endPoint x: 411, endPoint y: 226, distance: 26.0
click at [390, 219] on li "- Intangible Personal Property - Ind. Code [PERSON_NAME]. § 34-55-10-2 (c)(3)" at bounding box center [432, 215] width 152 height 21
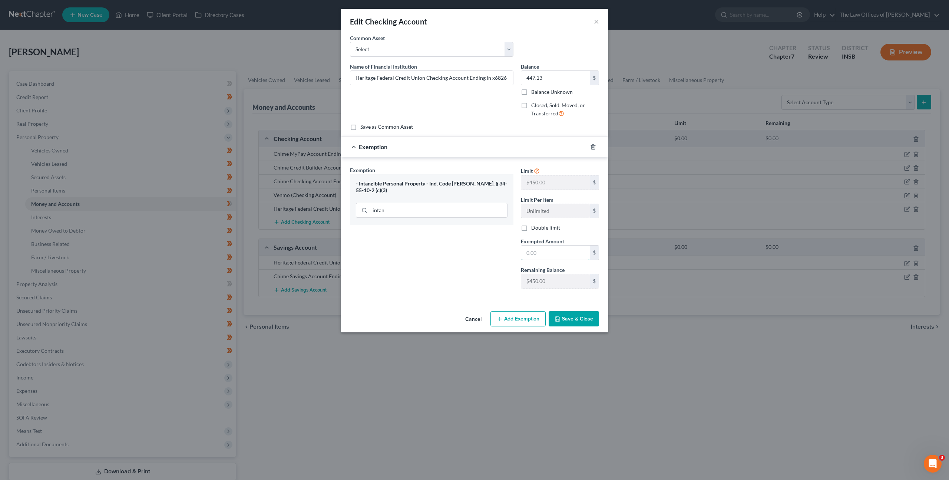
drag, startPoint x: 549, startPoint y: 253, endPoint x: 482, endPoint y: 238, distance: 68.1
click at [544, 252] on input "text" at bounding box center [555, 252] width 69 height 14
type input "1"
type input "447.13"
click at [575, 322] on button "Save & Close" at bounding box center [574, 319] width 50 height 16
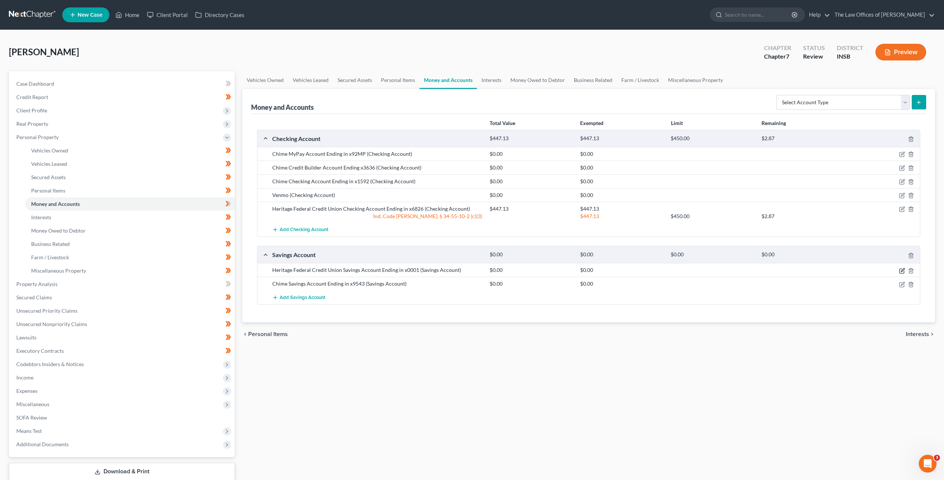
click at [902, 271] on icon "button" at bounding box center [902, 271] width 6 height 6
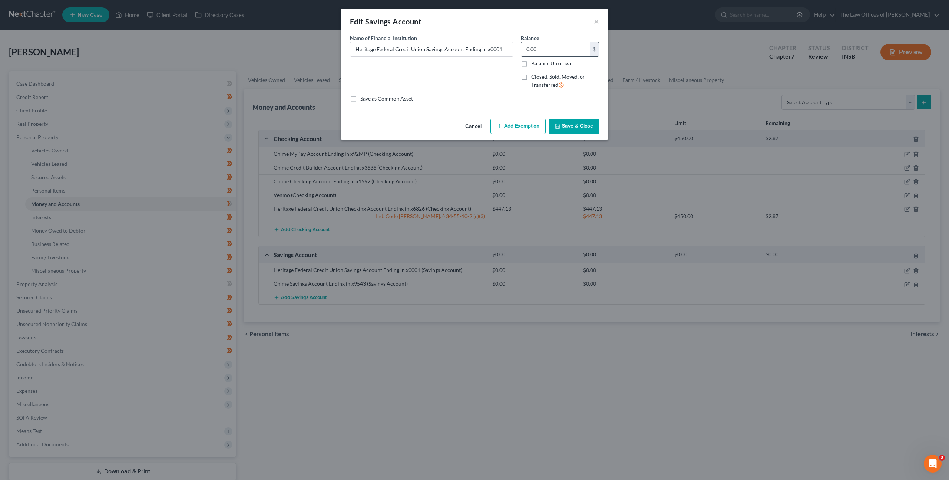
click at [548, 46] on input "0.00" at bounding box center [555, 49] width 69 height 14
type input "0.13"
click at [495, 125] on button "Add Exemption" at bounding box center [518, 127] width 55 height 16
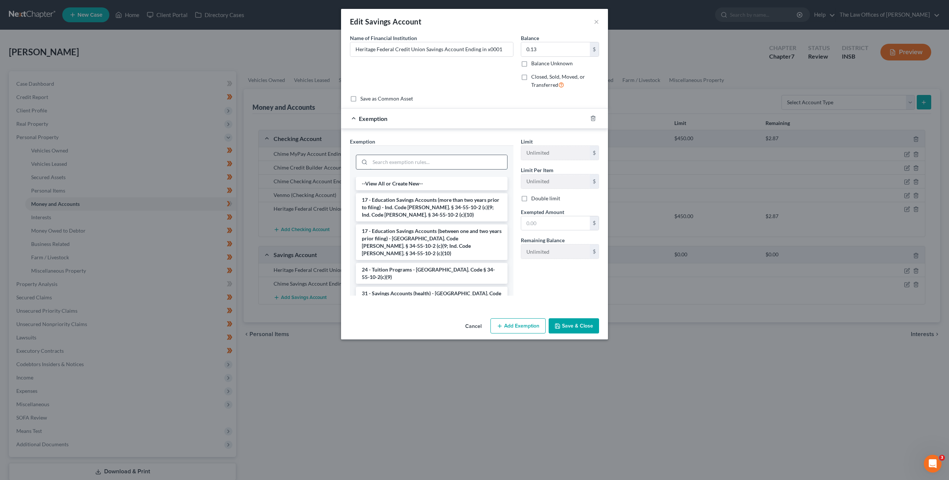
click at [426, 162] on input "search" at bounding box center [438, 162] width 137 height 14
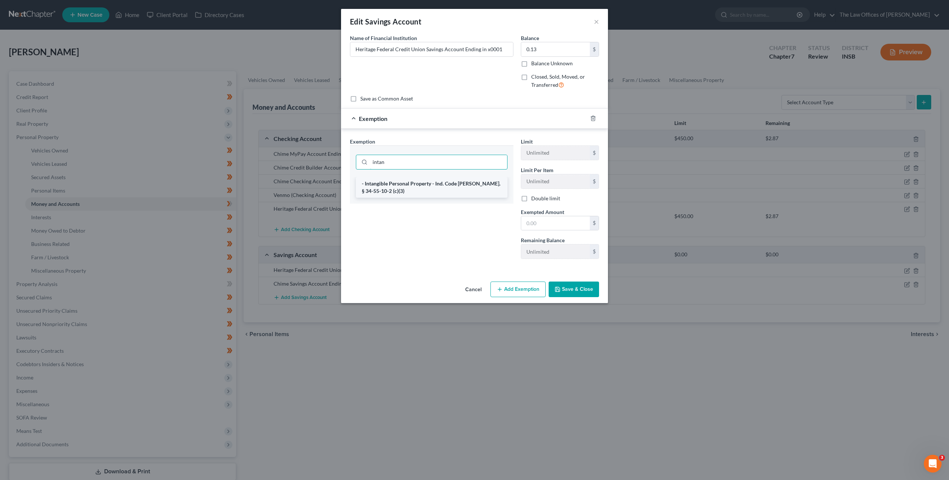
type input "intan"
click at [443, 183] on li "- Intangible Personal Property - Ind. Code [PERSON_NAME]. § 34-55-10-2 (c)(3)" at bounding box center [432, 187] width 152 height 21
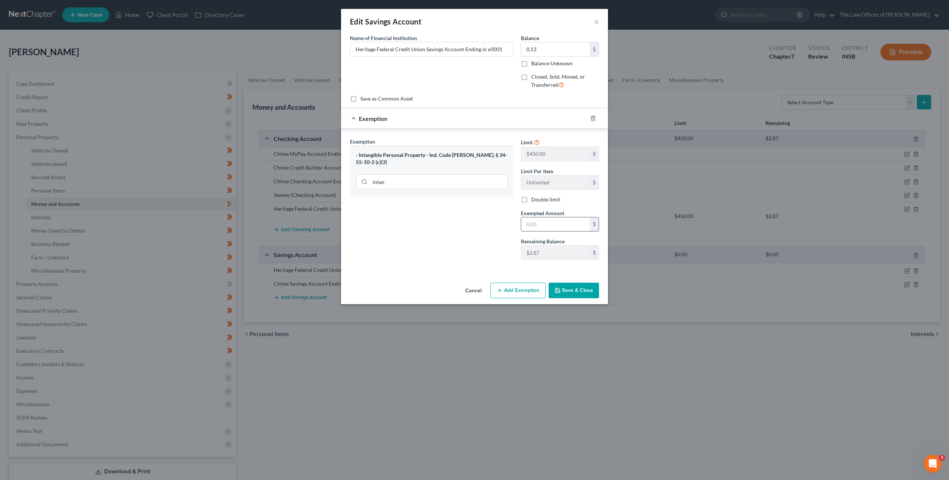
drag, startPoint x: 537, startPoint y: 221, endPoint x: 541, endPoint y: 223, distance: 5.2
click at [539, 222] on input "text" at bounding box center [555, 224] width 69 height 14
type input "0.13"
click at [573, 294] on button "Save & Close" at bounding box center [574, 291] width 50 height 16
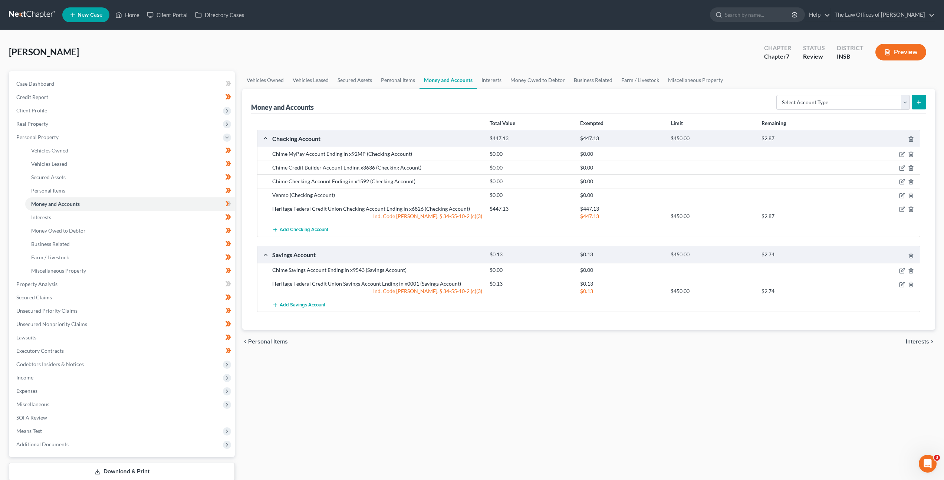
click at [553, 399] on div "Vehicles Owned Vehicles Leased Secured Assets Personal Items Money and Accounts…" at bounding box center [588, 285] width 700 height 428
click at [228, 200] on icon at bounding box center [228, 203] width 6 height 9
click at [141, 128] on span "Real Property" at bounding box center [122, 123] width 224 height 13
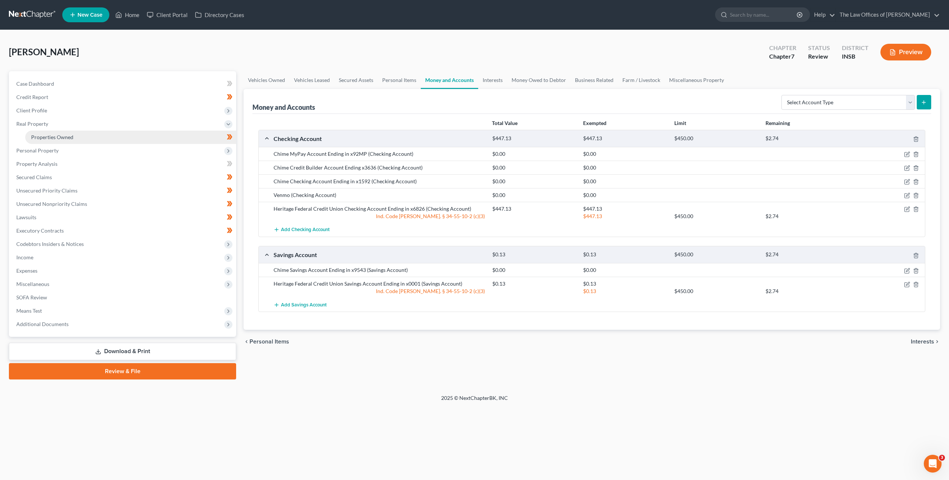
click at [135, 142] on link "Properties Owned" at bounding box center [130, 137] width 211 height 13
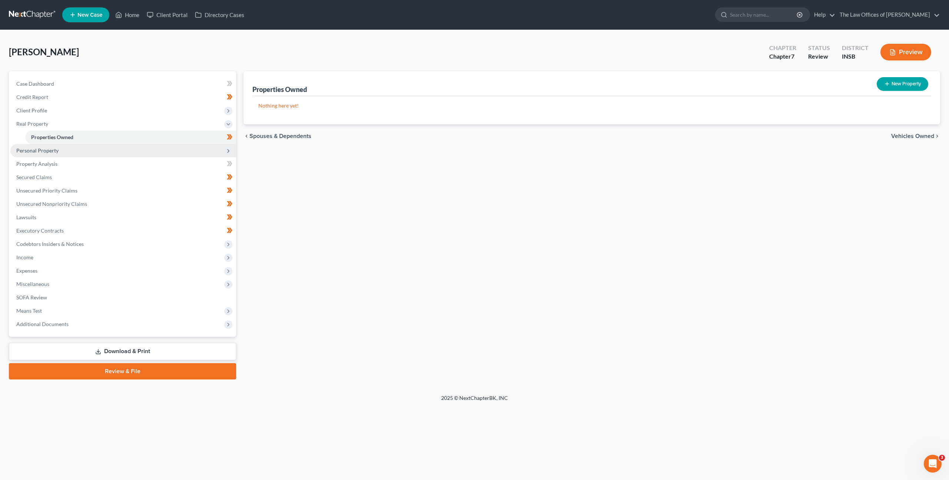
click at [120, 150] on span "Personal Property" at bounding box center [123, 150] width 226 height 13
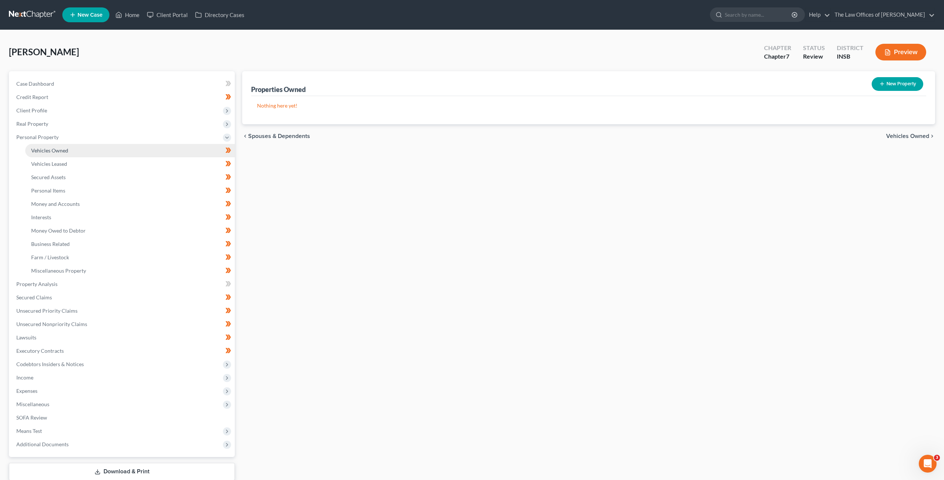
click at [95, 153] on link "Vehicles Owned" at bounding box center [129, 150] width 209 height 13
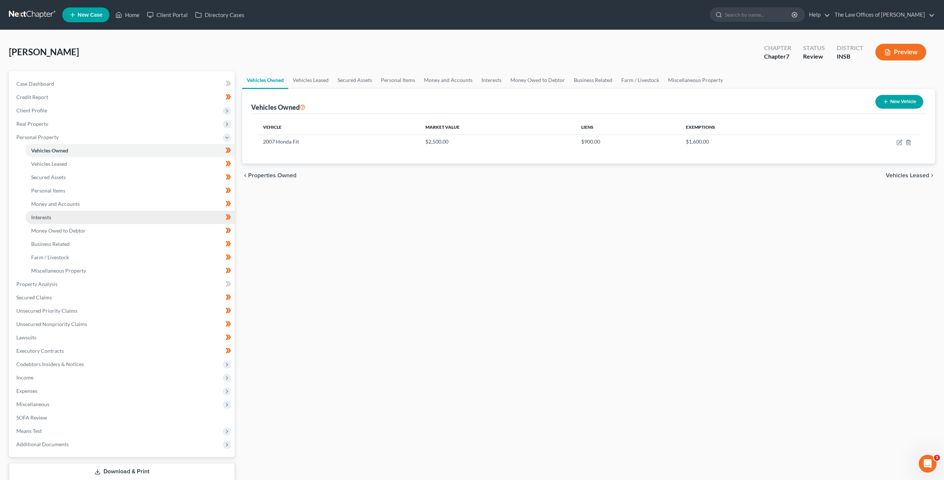
click at [70, 213] on link "Interests" at bounding box center [129, 217] width 209 height 13
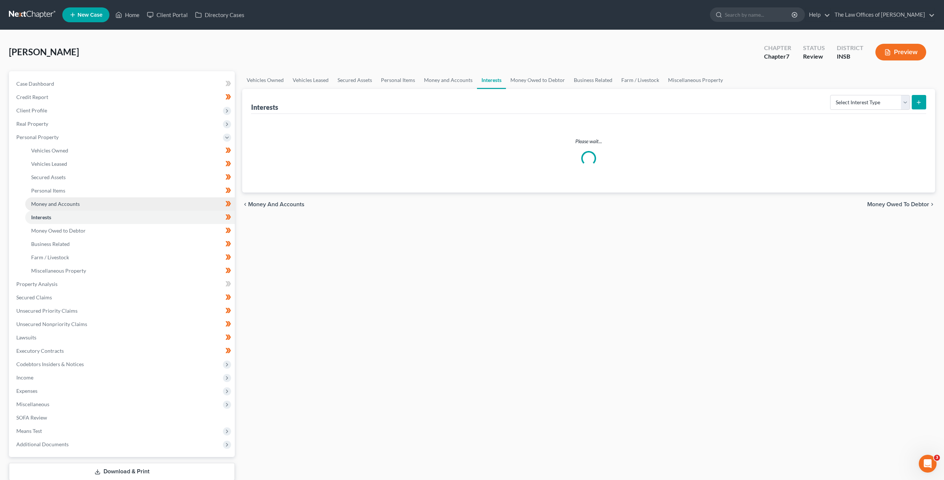
click at [78, 206] on span "Money and Accounts" at bounding box center [55, 204] width 49 height 6
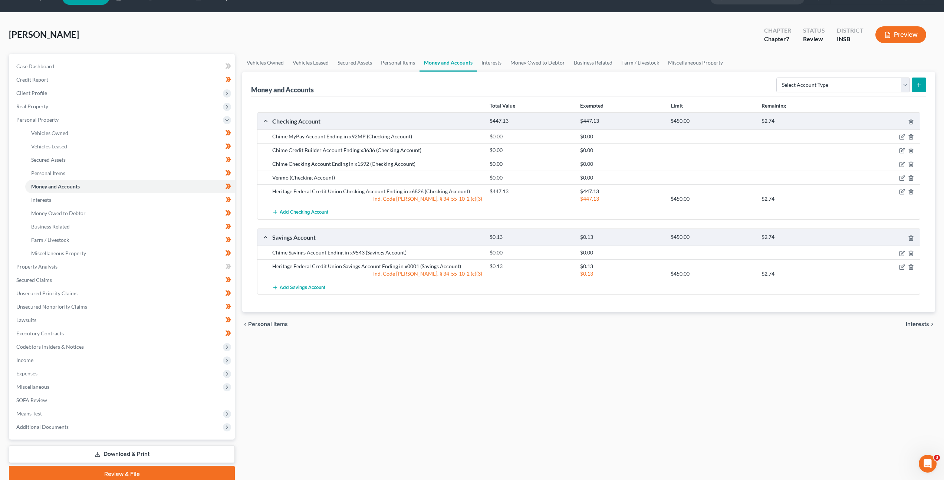
scroll to position [48, 0]
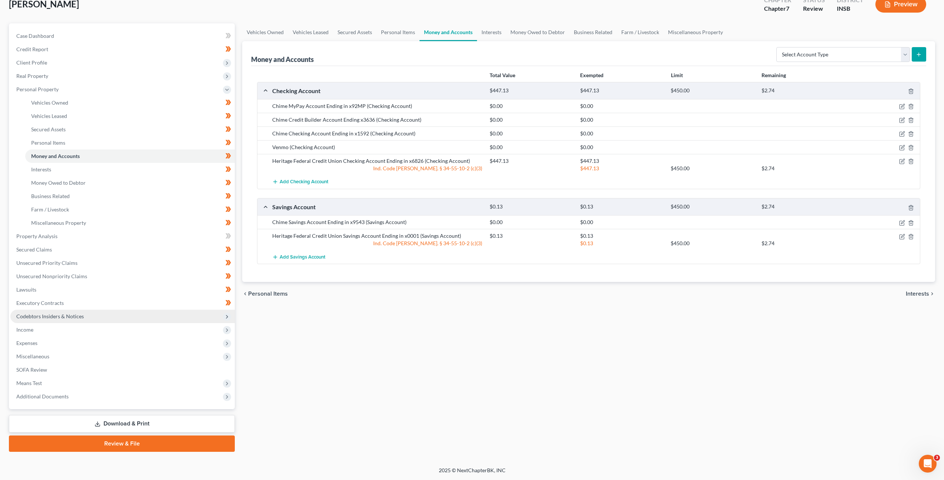
click at [141, 312] on span "Codebtors Insiders & Notices" at bounding box center [122, 316] width 224 height 13
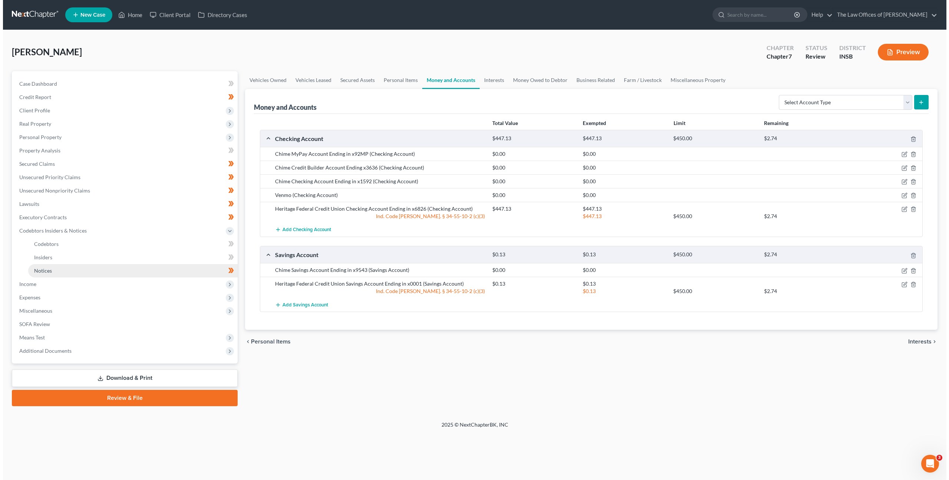
scroll to position [0, 0]
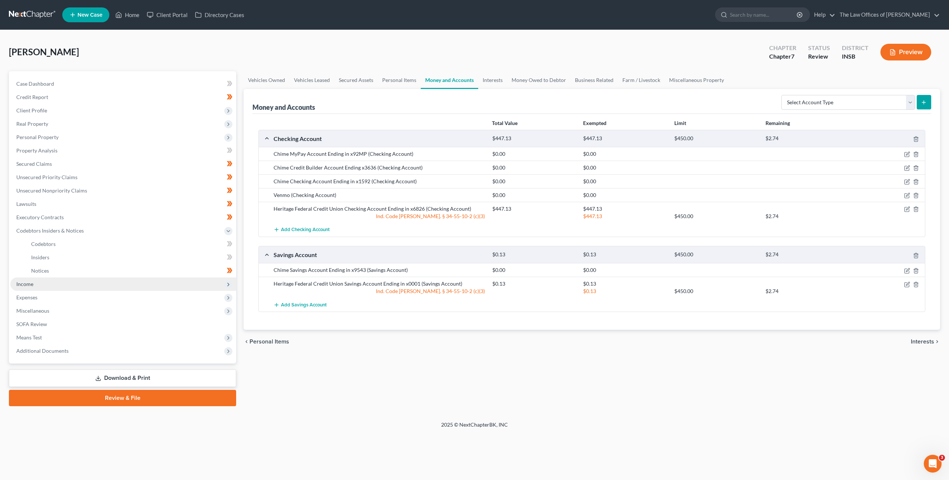
click at [147, 290] on span "Income" at bounding box center [123, 283] width 226 height 13
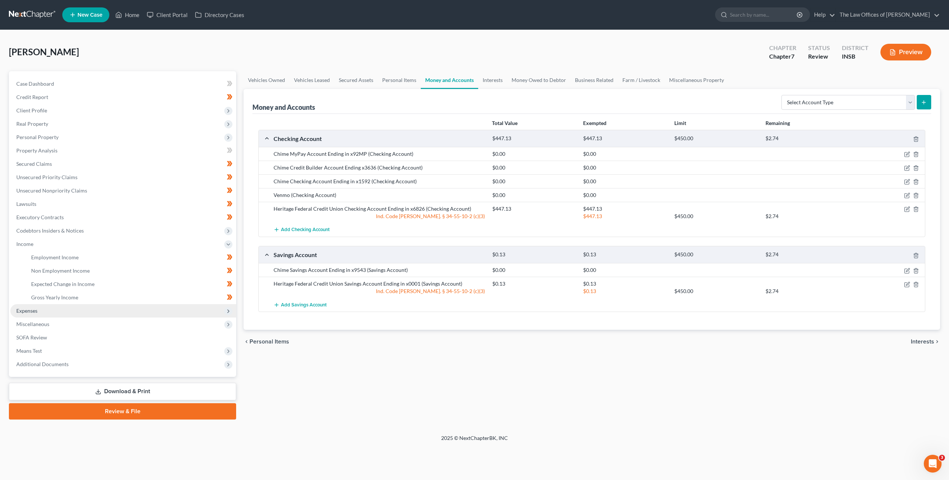
click at [154, 313] on span "Expenses" at bounding box center [123, 310] width 226 height 13
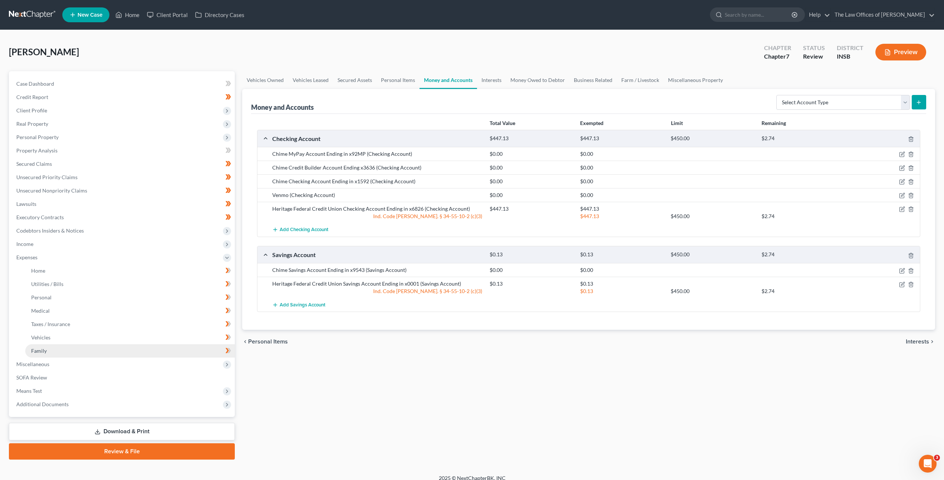
click at [137, 349] on link "Family" at bounding box center [129, 350] width 209 height 13
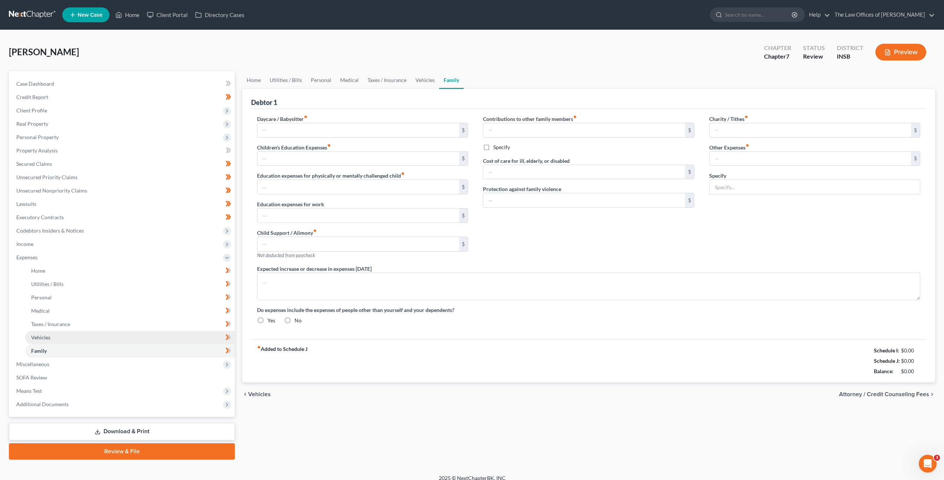
type input "0.00"
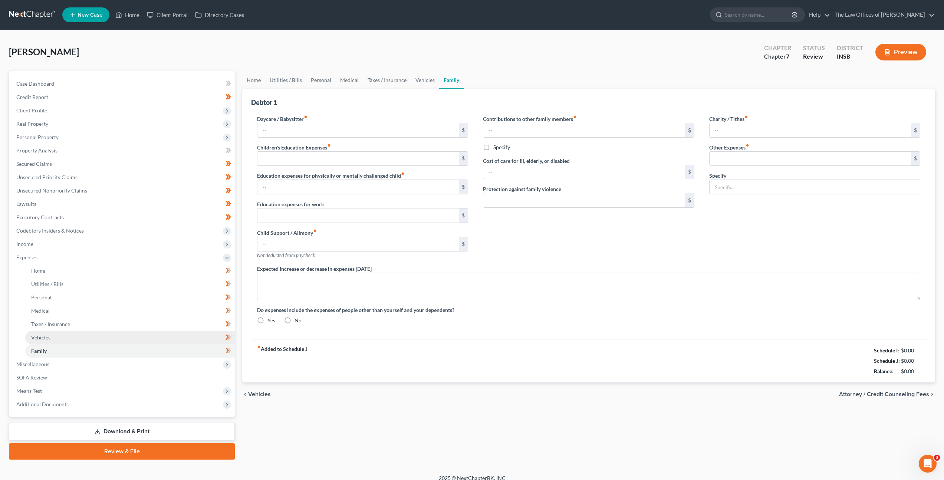
type input "0.00"
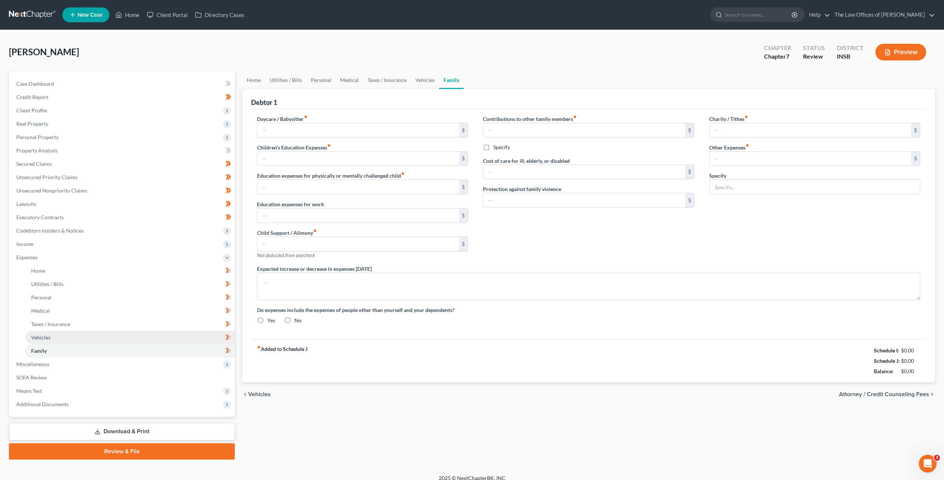
type textarea "Debtor has increased medical expenses due to a medical condition. Subject to [P…"
radio input "true"
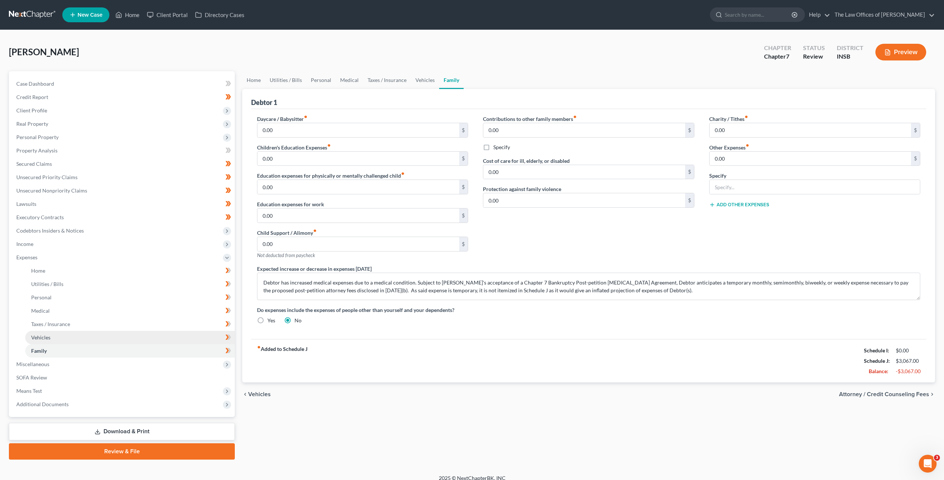
click at [146, 334] on link "Vehicles" at bounding box center [129, 337] width 209 height 13
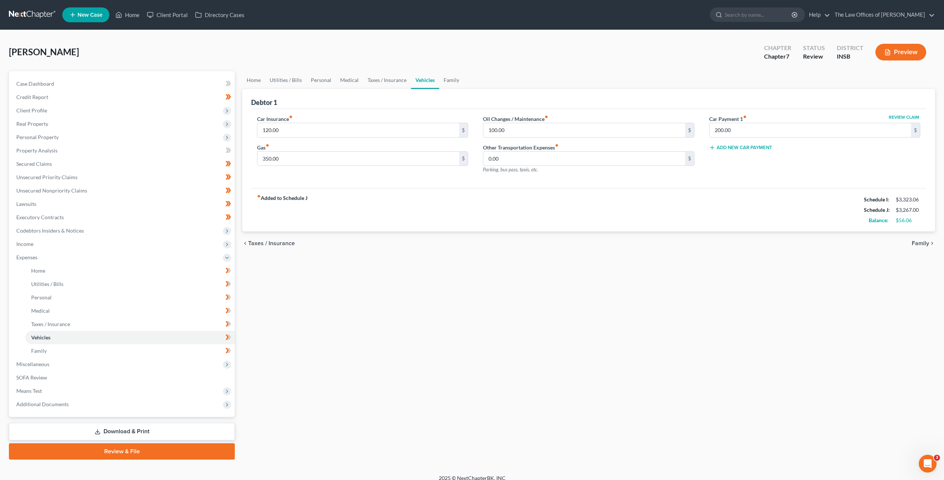
click at [651, 215] on div "fiber_manual_record Added to Schedule J Schedule I: $3,323.06 Schedule J: $3,26…" at bounding box center [588, 209] width 675 height 43
click at [160, 426] on link "Download & Print" at bounding box center [122, 431] width 226 height 17
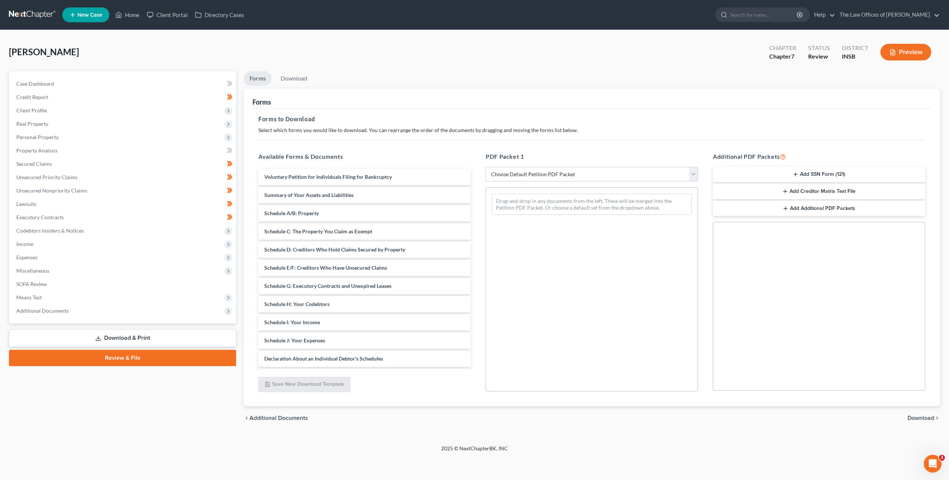
click at [533, 181] on select "Choose Default Petition PDF Packet Complete Bankruptcy Petition (all forms and …" at bounding box center [592, 174] width 212 height 15
select select "0"
click at [486, 167] on select "Choose Default Petition PDF Packet Complete Bankruptcy Petition (all forms and …" at bounding box center [592, 174] width 212 height 15
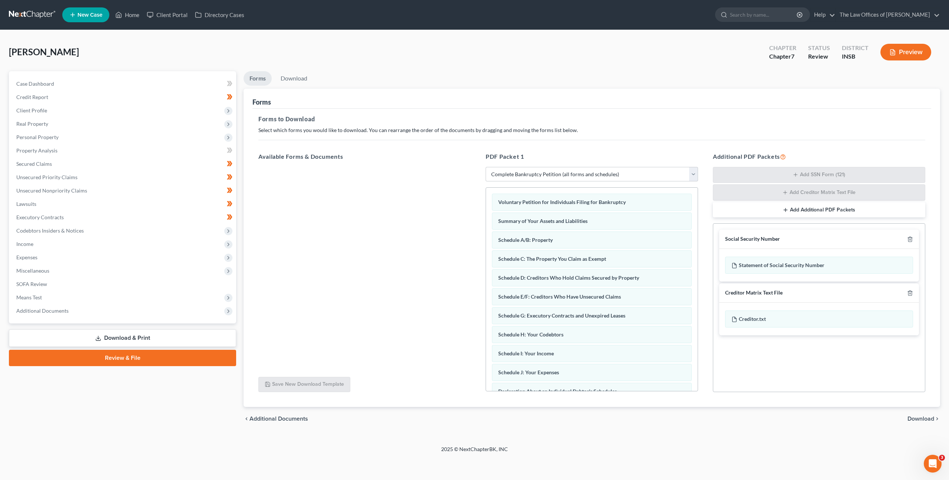
click at [906, 291] on div at bounding box center [908, 292] width 9 height 7
click at [912, 294] on icon "button" at bounding box center [910, 293] width 6 height 6
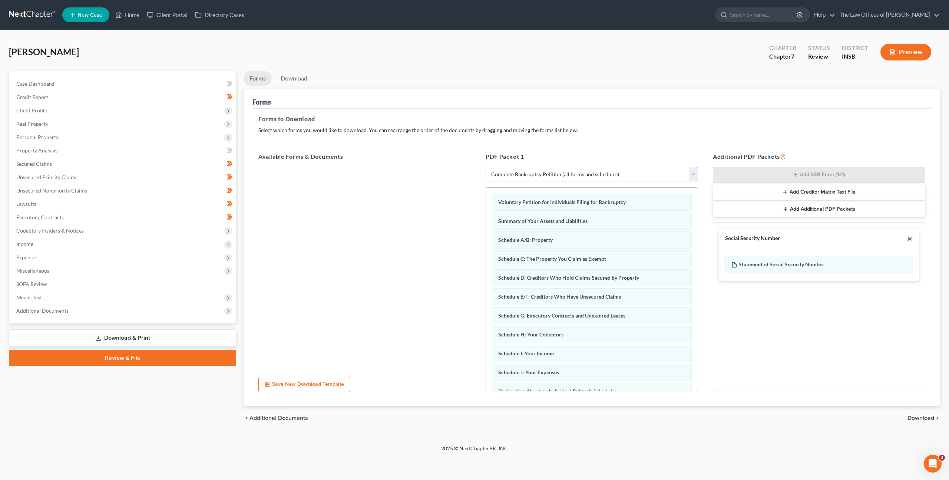
click at [923, 413] on div "chevron_left Additional Documents Download chevron_right" at bounding box center [592, 418] width 697 height 24
click at [919, 419] on span "Download" at bounding box center [921, 418] width 27 height 6
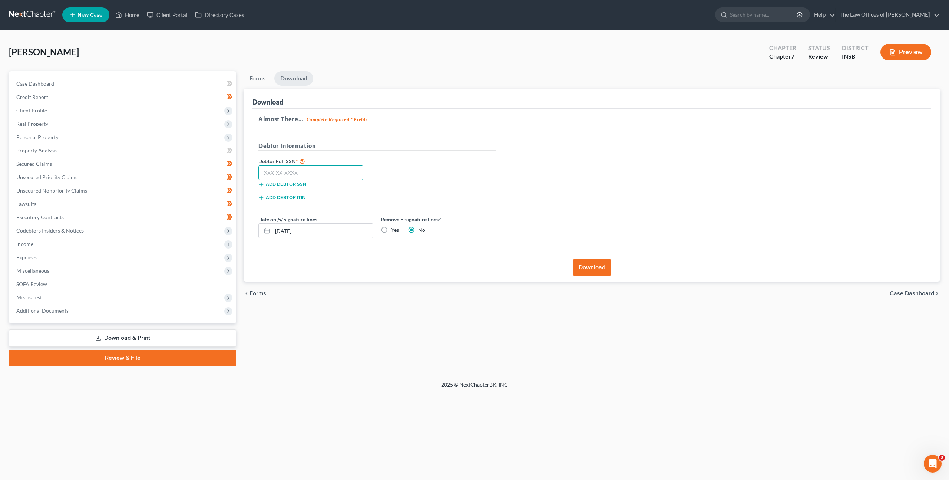
click at [347, 170] on input "text" at bounding box center [310, 172] width 105 height 15
paste input "303-11-4609"
type input "303-11-4609"
click at [476, 152] on div "Debtor Information" at bounding box center [377, 148] width 245 height 15
click at [391, 228] on label "Yes" at bounding box center [395, 229] width 8 height 7
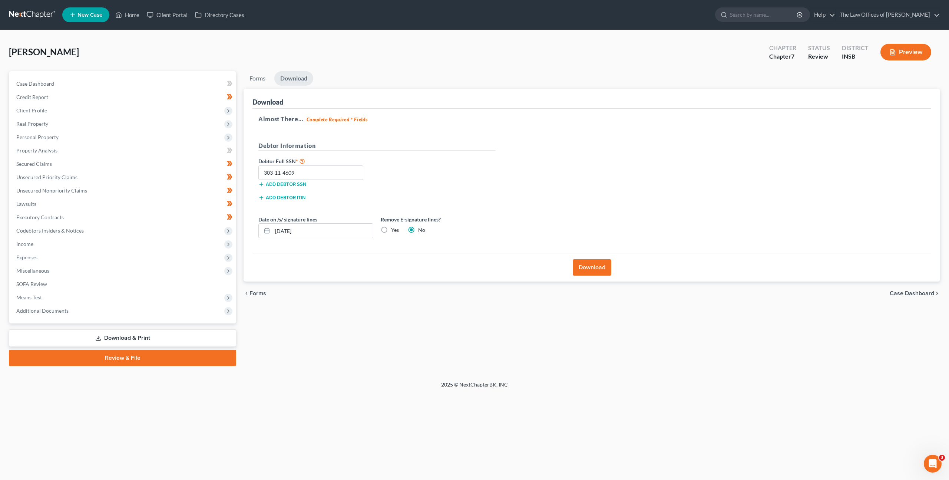
click at [394, 228] on input "Yes" at bounding box center [396, 228] width 5 height 5
radio input "true"
click at [452, 205] on div "Add debtor ITIN" at bounding box center [377, 199] width 245 height 13
drag, startPoint x: 390, startPoint y: 218, endPoint x: 435, endPoint y: 217, distance: 45.2
click at [434, 217] on label "Remove E-signature lines?" at bounding box center [438, 219] width 115 height 8
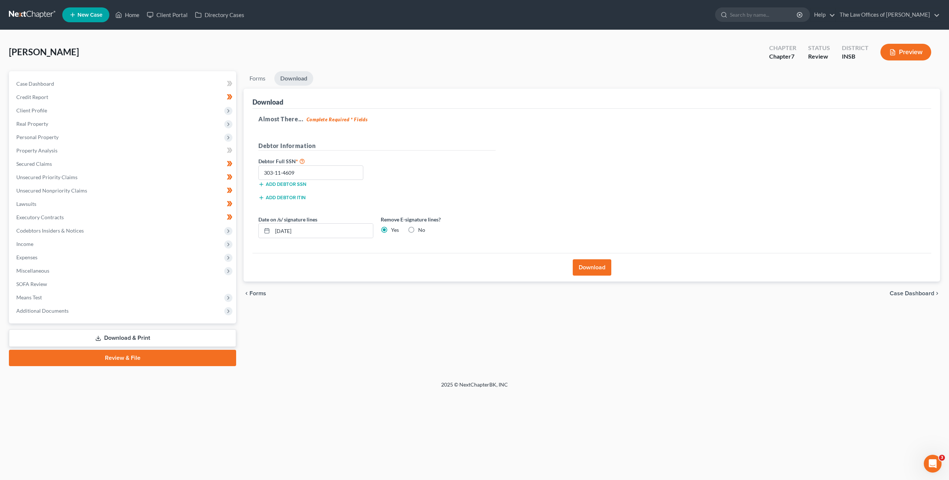
click at [467, 215] on label "Remove E-signature lines?" at bounding box center [438, 219] width 115 height 8
drag, startPoint x: 408, startPoint y: 229, endPoint x: 446, endPoint y: 221, distance: 39.4
click at [418, 229] on label "No" at bounding box center [421, 229] width 7 height 7
click at [421, 229] on input "No" at bounding box center [423, 228] width 5 height 5
radio input "true"
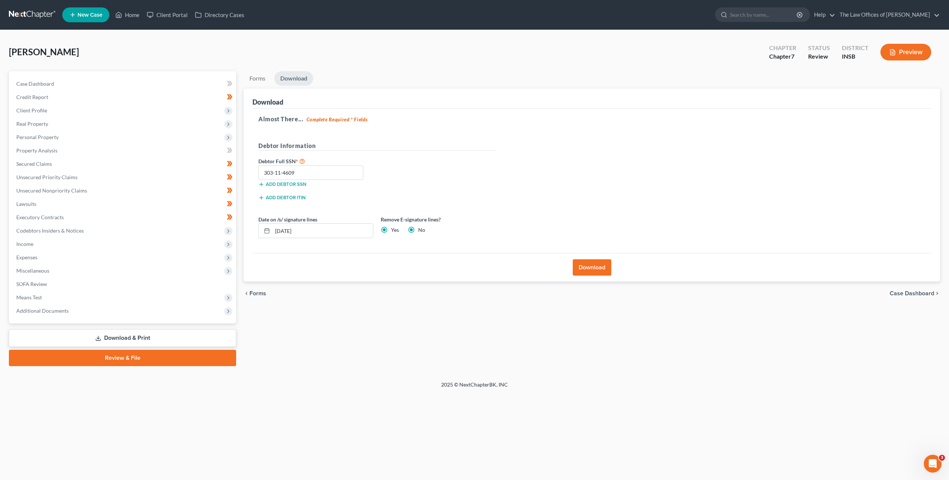
radio input "false"
click at [536, 194] on div "Almost There... Complete Required * Fields Debtor Information Debtor Full SSN *…" at bounding box center [591, 181] width 679 height 145
click at [597, 266] on button "Download" at bounding box center [592, 267] width 39 height 16
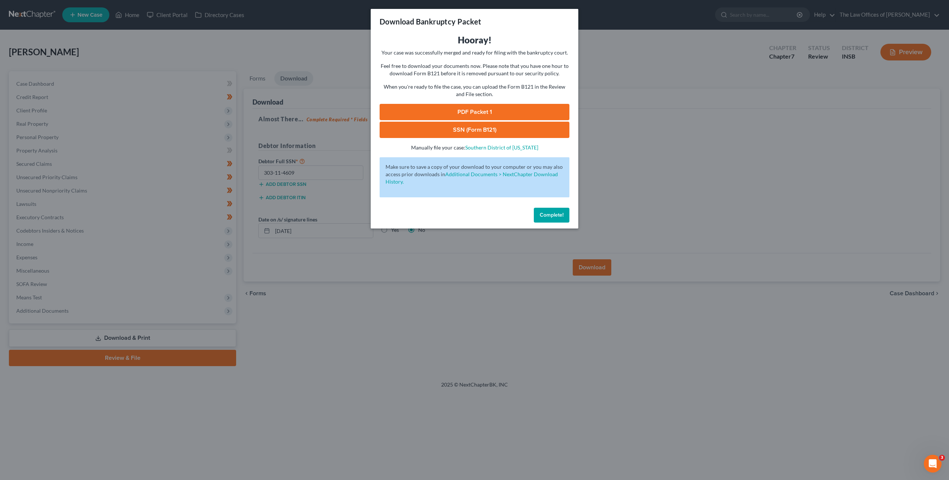
click at [486, 108] on link "PDF Packet 1" at bounding box center [475, 112] width 190 height 16
click at [511, 136] on link "SSN (Form B121)" at bounding box center [475, 130] width 190 height 16
click at [562, 217] on span "Complete!" at bounding box center [552, 215] width 24 height 6
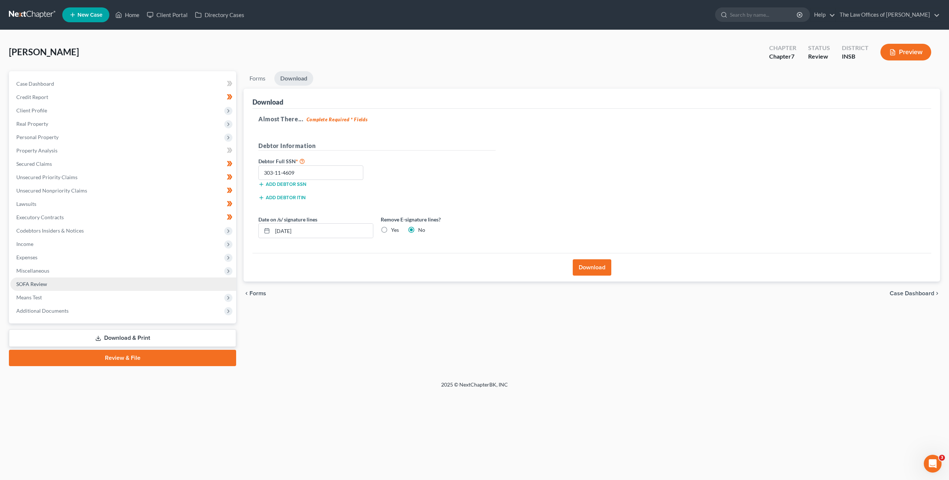
click at [98, 290] on link "SOFA Review" at bounding box center [123, 283] width 226 height 13
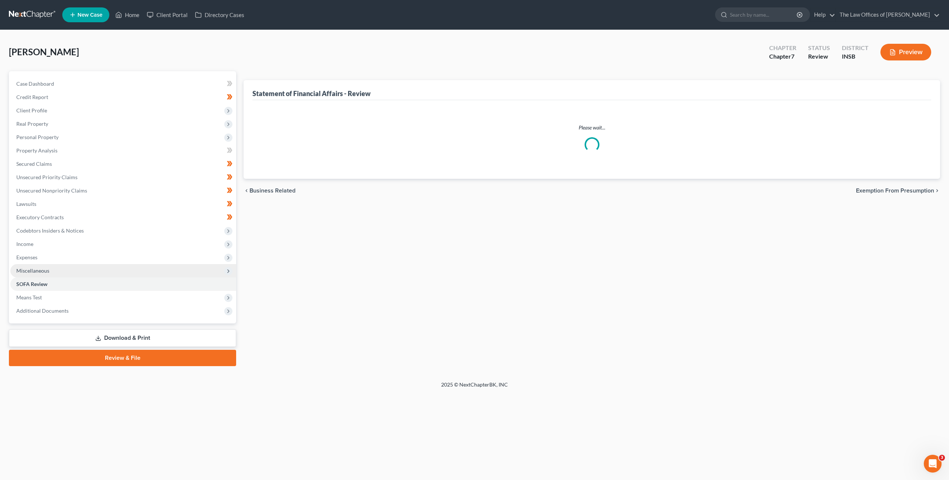
click at [107, 269] on span "Miscellaneous" at bounding box center [123, 270] width 226 height 13
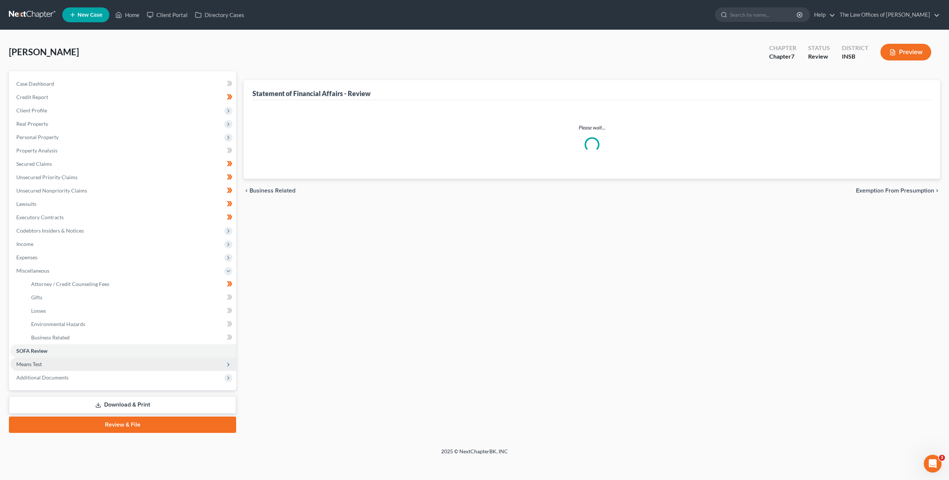
click at [79, 365] on span "Means Test" at bounding box center [123, 363] width 226 height 13
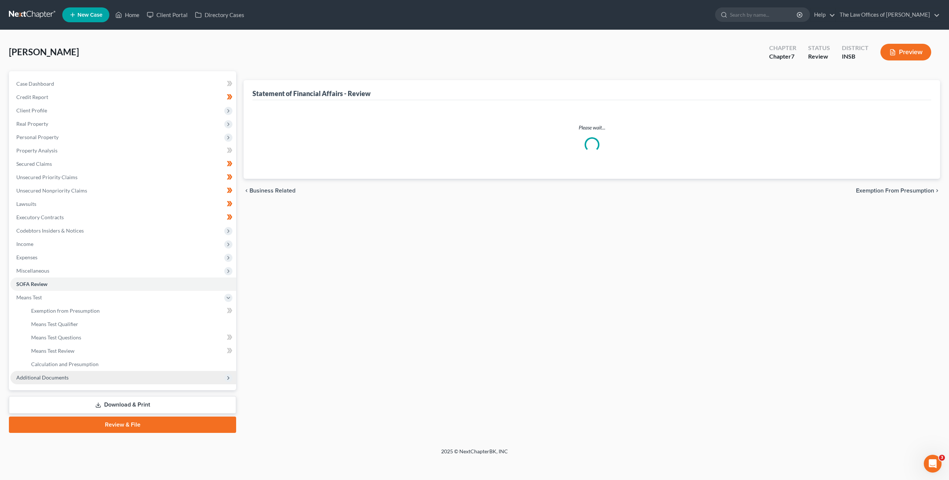
click at [93, 375] on span "Additional Documents" at bounding box center [123, 377] width 226 height 13
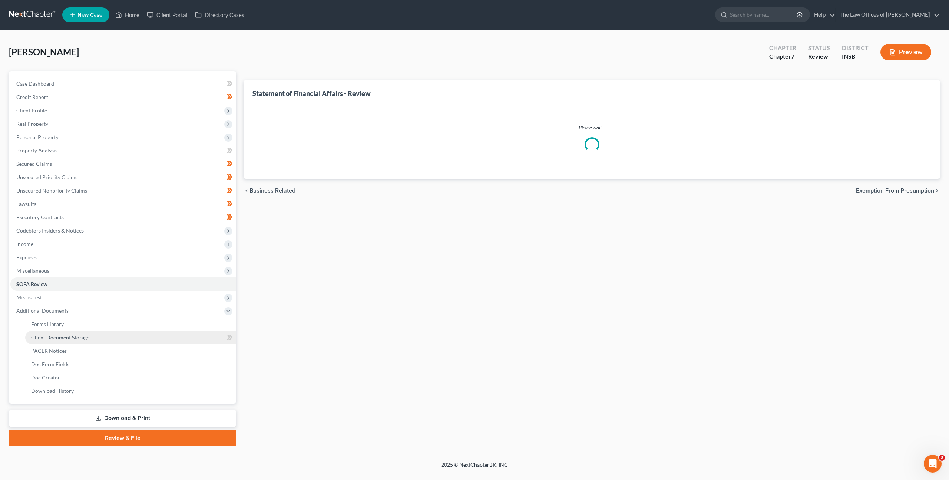
click at [129, 338] on link "Client Document Storage" at bounding box center [130, 337] width 211 height 13
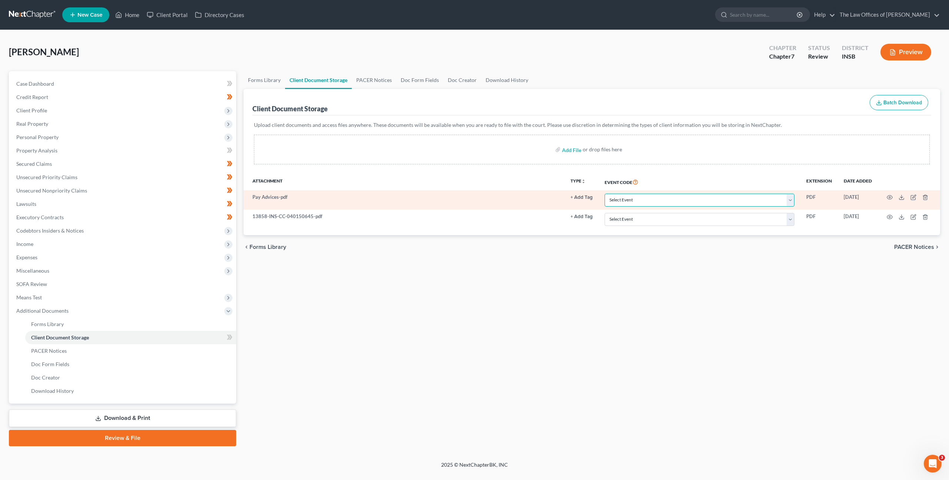
click at [621, 199] on select "Select Event 20 Largest Unsecured Creditors Amended/Corrected Petition Ch 7 Mea…" at bounding box center [700, 200] width 190 height 13
select select "15"
click at [605, 194] on select "Select Event 20 Largest Unsecured Creditors Amended/Corrected Petition Ch 7 Mea…" at bounding box center [700, 200] width 190 height 13
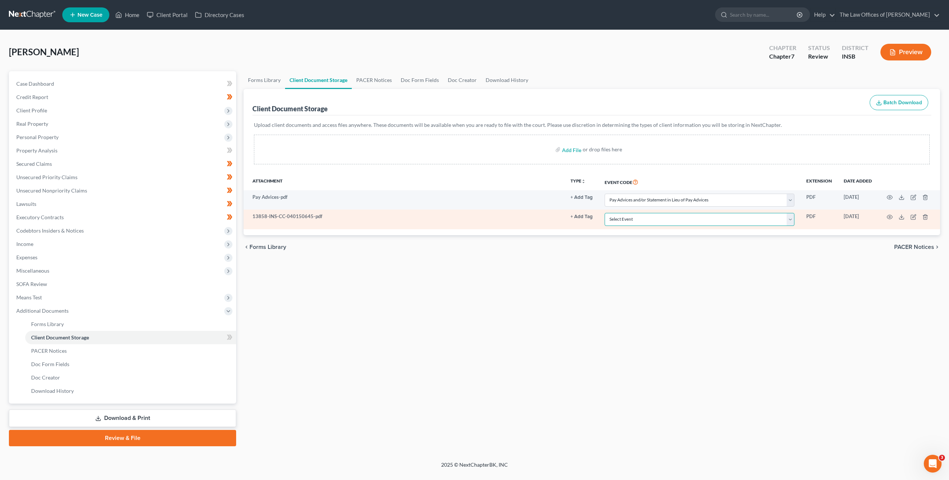
click at [658, 223] on select "Select Event 20 Largest Unsecured Creditors Amended/Corrected Petition Ch 7 Mea…" at bounding box center [700, 219] width 190 height 13
select select "9"
click at [605, 213] on select "Select Event 20 Largest Unsecured Creditors Amended/Corrected Petition Ch 7 Mea…" at bounding box center [700, 219] width 190 height 13
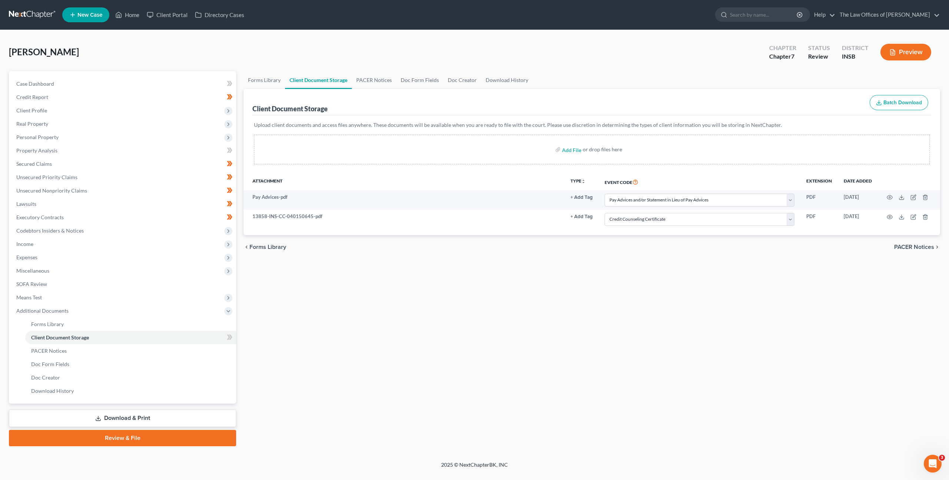
drag, startPoint x: 578, startPoint y: 295, endPoint x: 565, endPoint y: 298, distance: 13.2
click at [578, 295] on div "Forms Library Client Document Storage PACER Notices Doc Form Fields Doc Creator…" at bounding box center [592, 258] width 704 height 375
click at [231, 338] on icon at bounding box center [230, 337] width 6 height 9
click at [396, 311] on div "Forms Library Client Document Storage PACER Notices Doc Form Fields Doc Creator…" at bounding box center [592, 258] width 704 height 375
